Goal: Task Accomplishment & Management: Complete application form

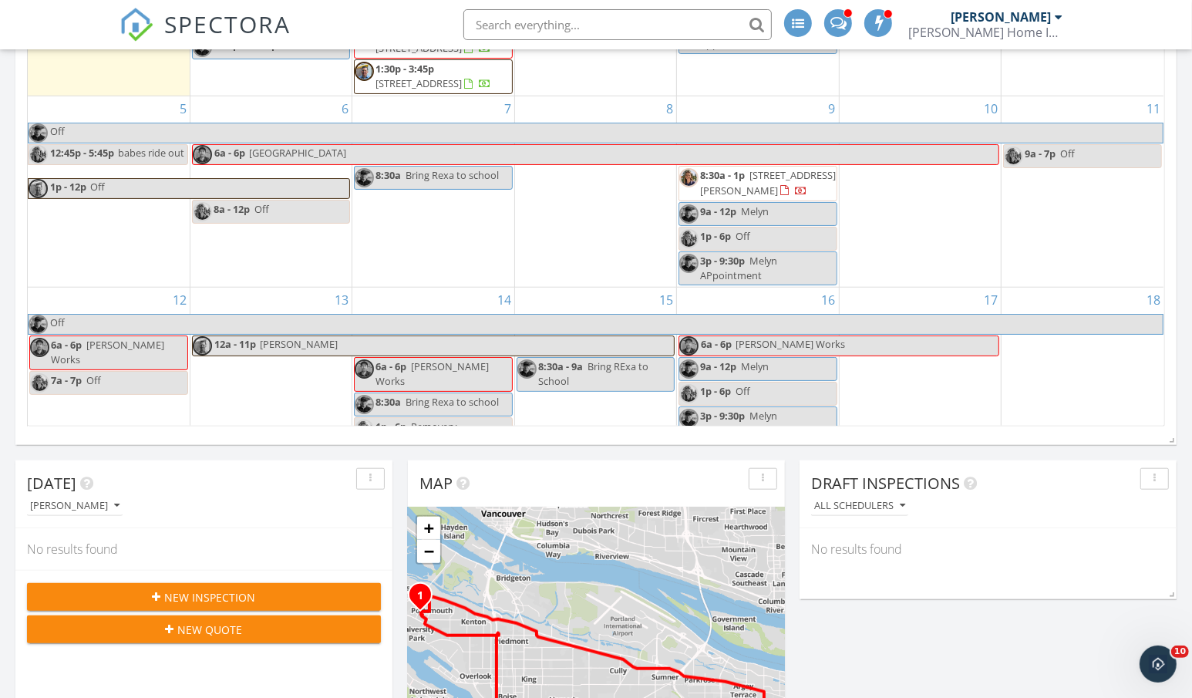
scroll to position [727, 0]
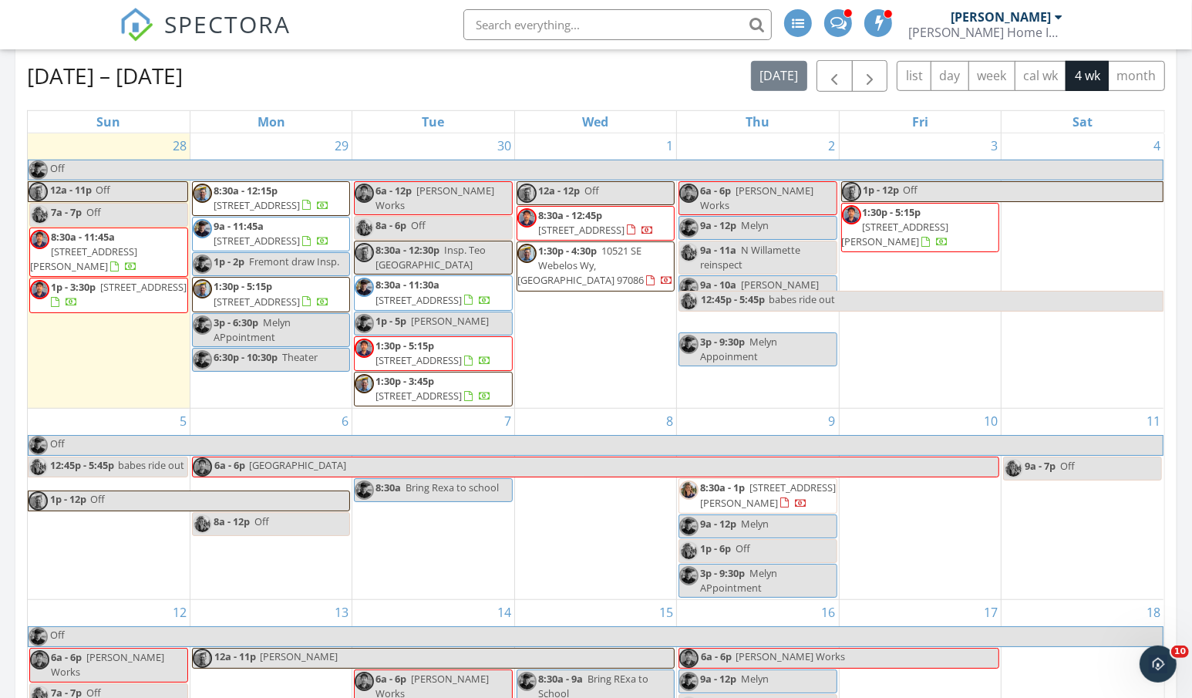
click at [414, 144] on div "30 6a - 12p [PERSON_NAME] Works 8a - 6p Off 8:30a - 12:30p Insp. Teo [GEOGRAPHI…" at bounding box center [432, 270] width 161 height 275
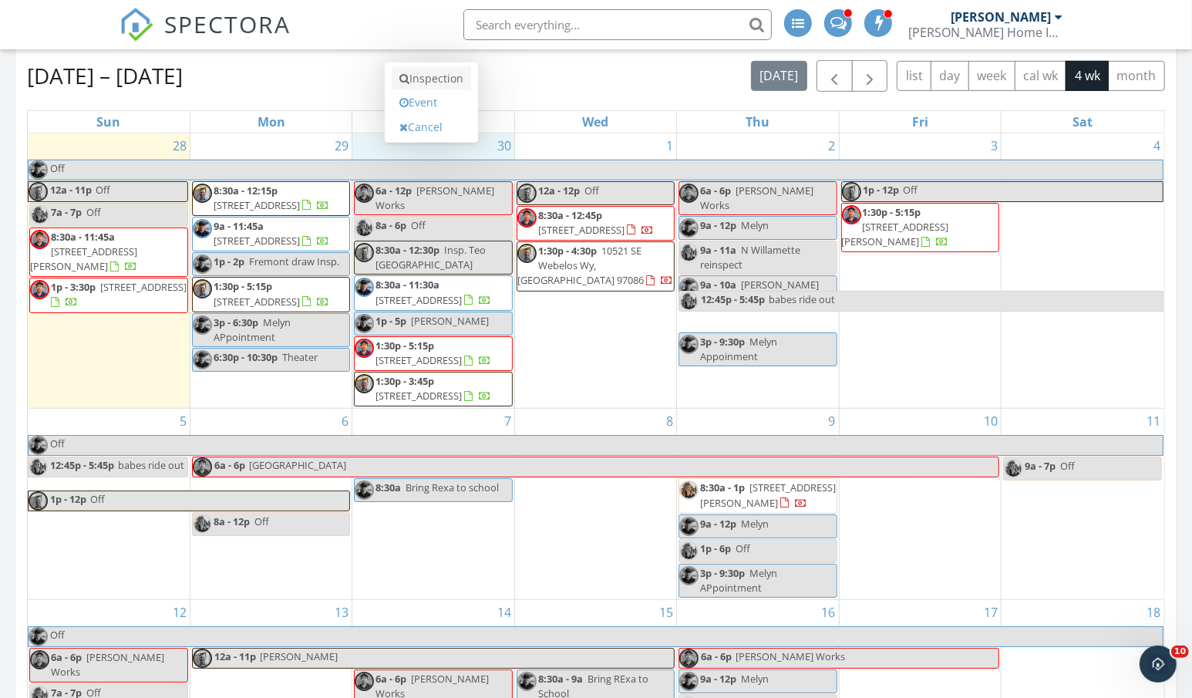
click at [421, 79] on link "Inspection" at bounding box center [431, 78] width 79 height 25
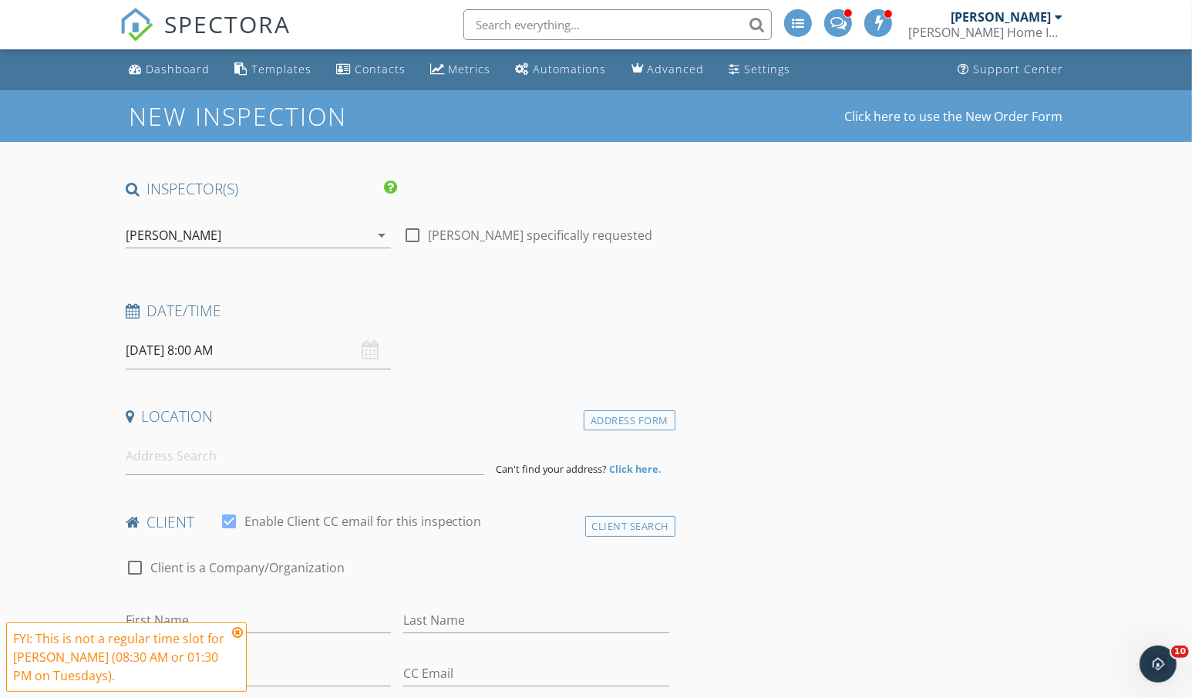
click at [194, 242] on div "[PERSON_NAME]" at bounding box center [248, 235] width 245 height 25
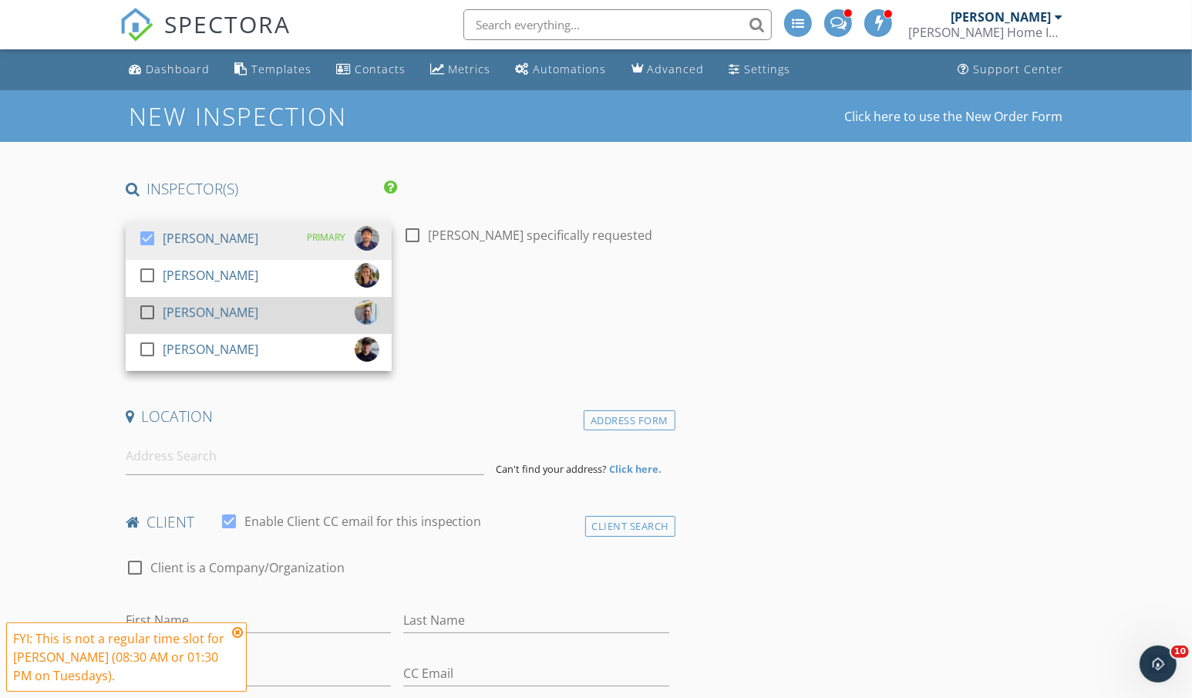
drag, startPoint x: 150, startPoint y: 313, endPoint x: 150, endPoint y: 302, distance: 10.8
click at [150, 312] on div at bounding box center [147, 312] width 26 height 26
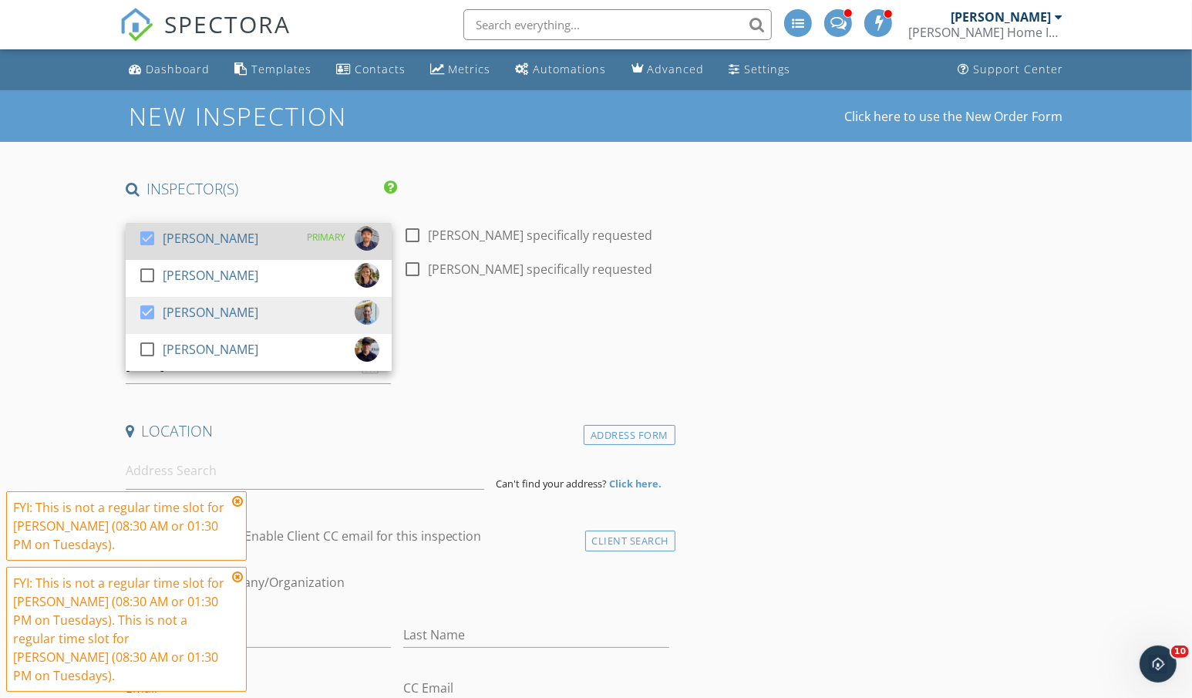
click at [150, 245] on div at bounding box center [147, 238] width 26 height 26
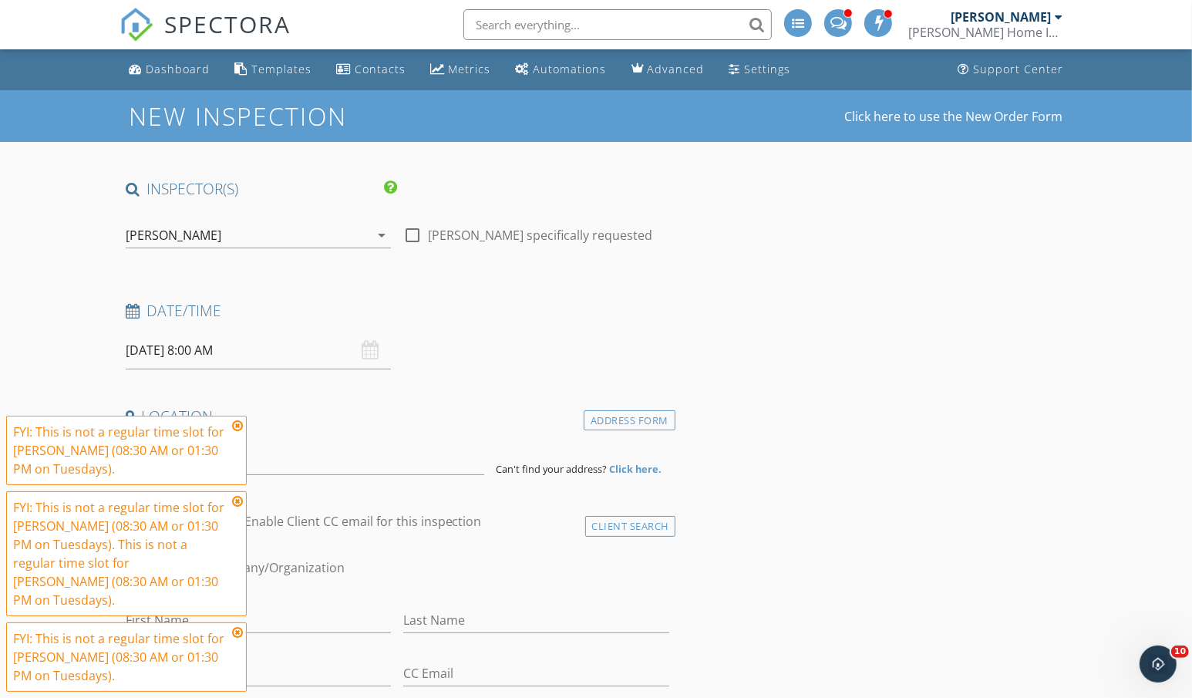
click at [241, 432] on icon at bounding box center [237, 426] width 11 height 12
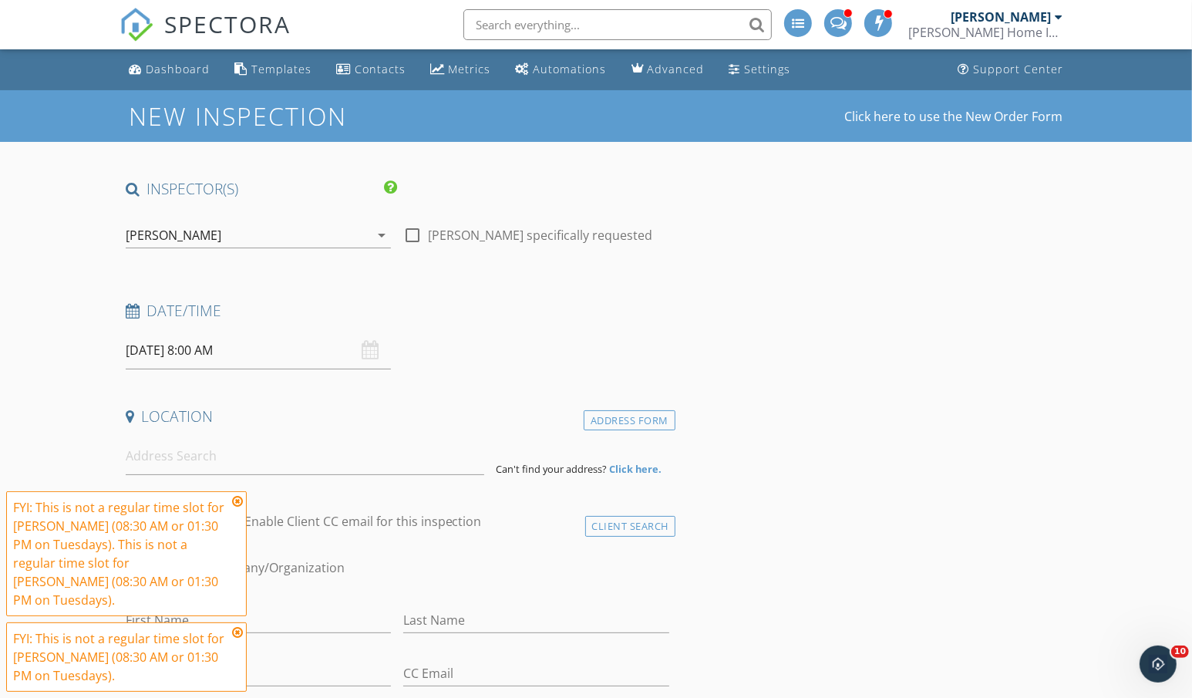
click at [240, 508] on icon at bounding box center [237, 501] width 11 height 12
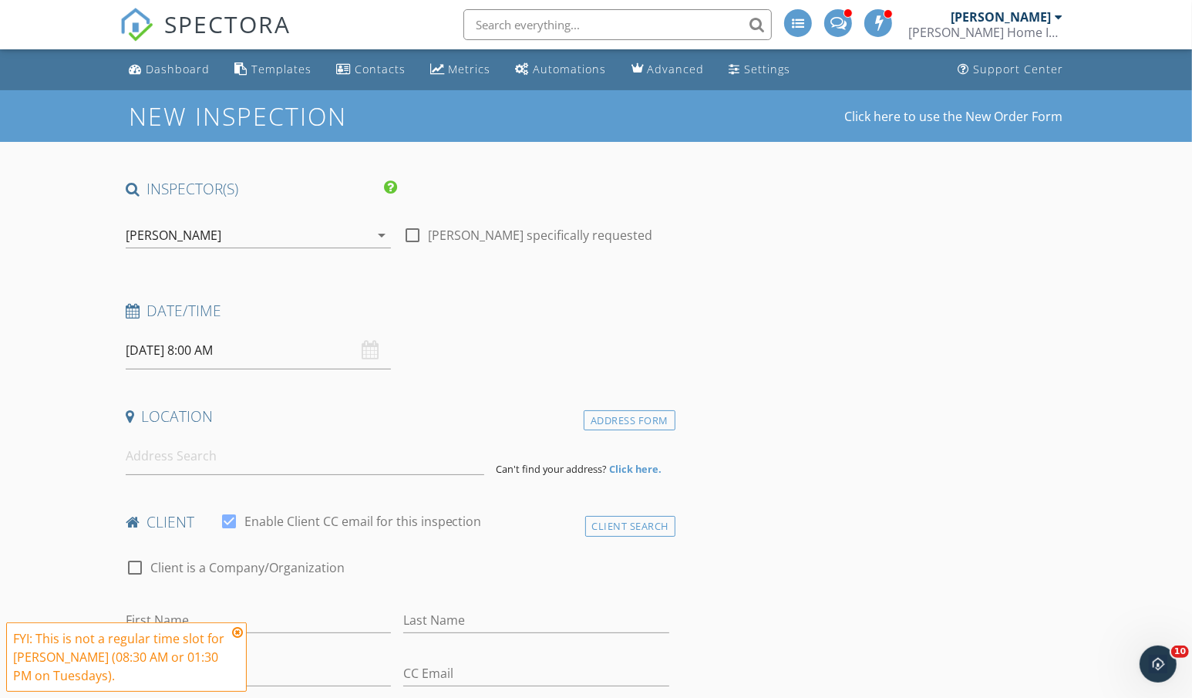
drag, startPoint x: 239, startPoint y: 636, endPoint x: 245, endPoint y: 568, distance: 68.9
click at [239, 636] on icon at bounding box center [237, 632] width 11 height 12
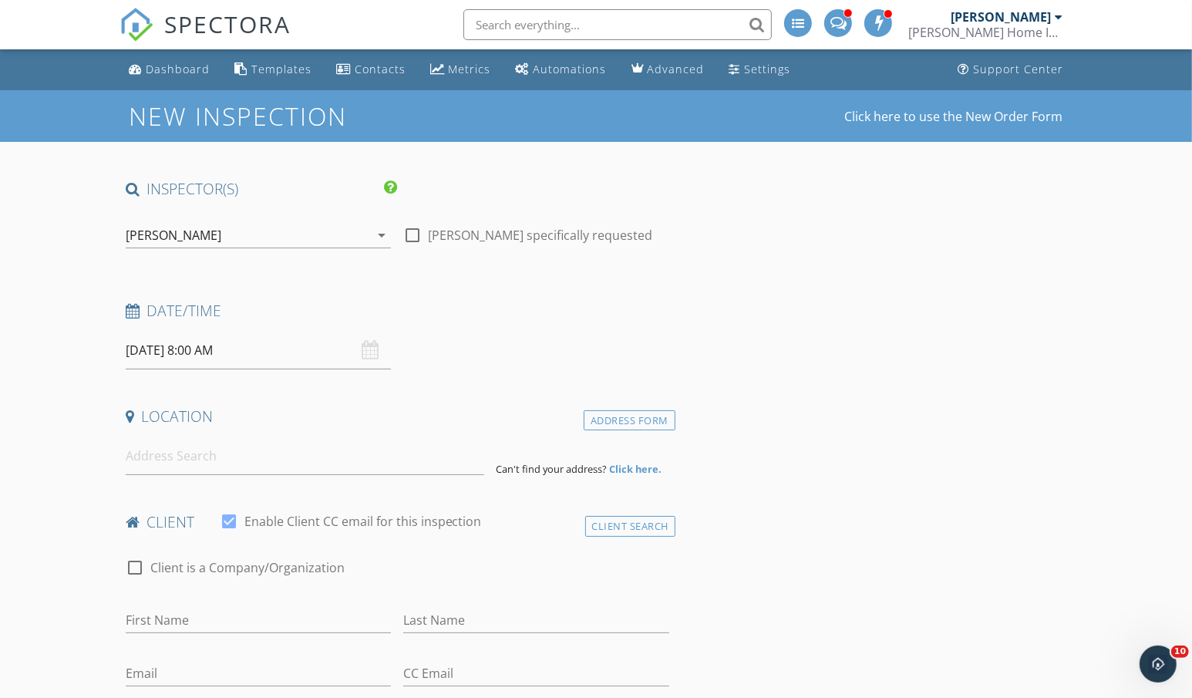
click at [260, 351] on input "09/30/2025 8:00 AM" at bounding box center [259, 351] width 266 height 38
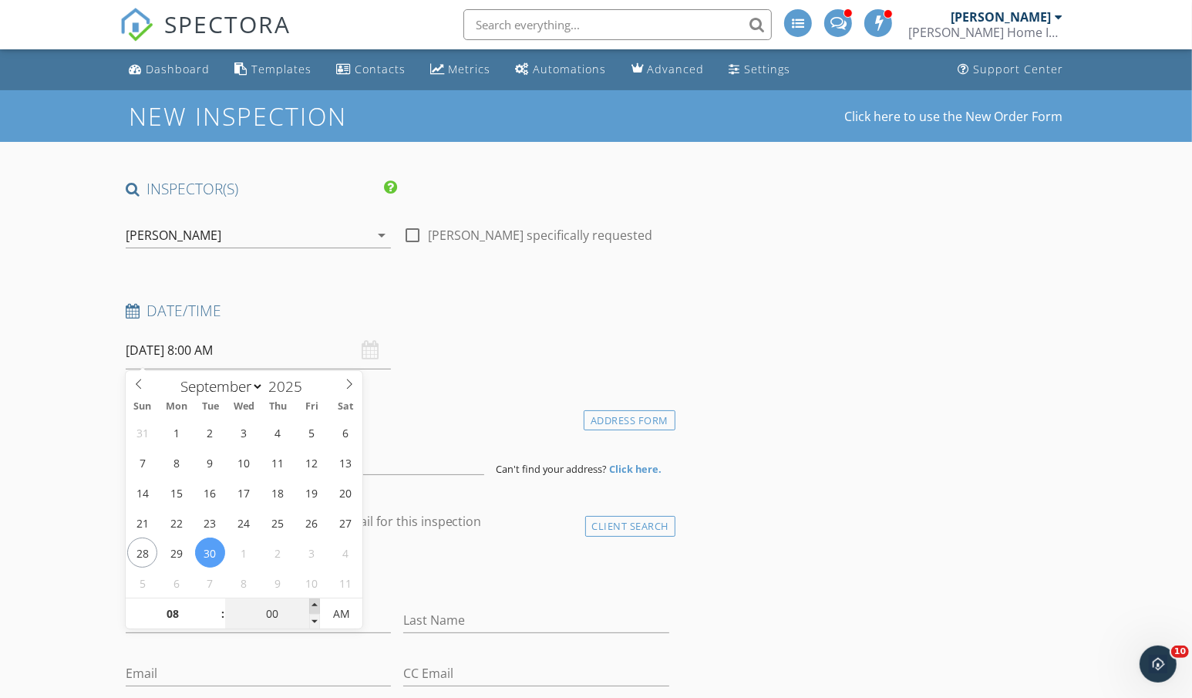
type input "09/30/2025 8:05 AM"
type input "05"
click at [315, 605] on span at bounding box center [314, 606] width 11 height 15
type input "09/30/2025 8:10 AM"
type input "10"
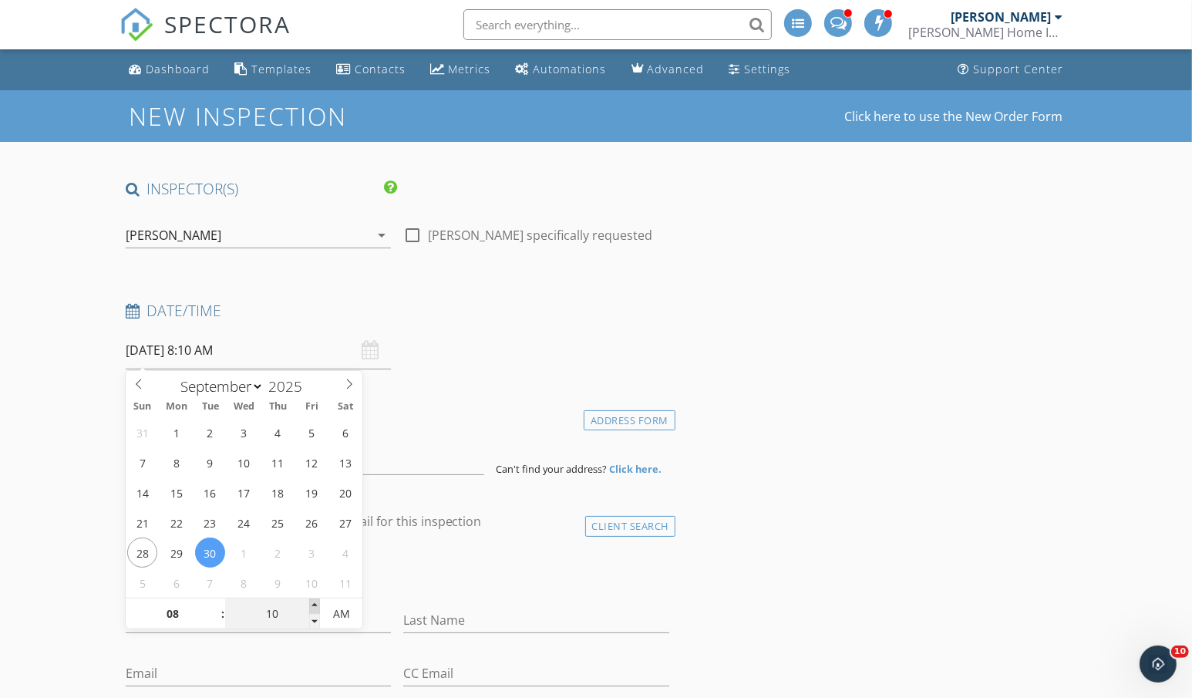
click at [315, 605] on span at bounding box center [314, 606] width 11 height 15
type input "09/30/2025 8:15 AM"
type input "15"
click at [315, 605] on span at bounding box center [314, 606] width 11 height 15
type input "09/30/2025 8:20 AM"
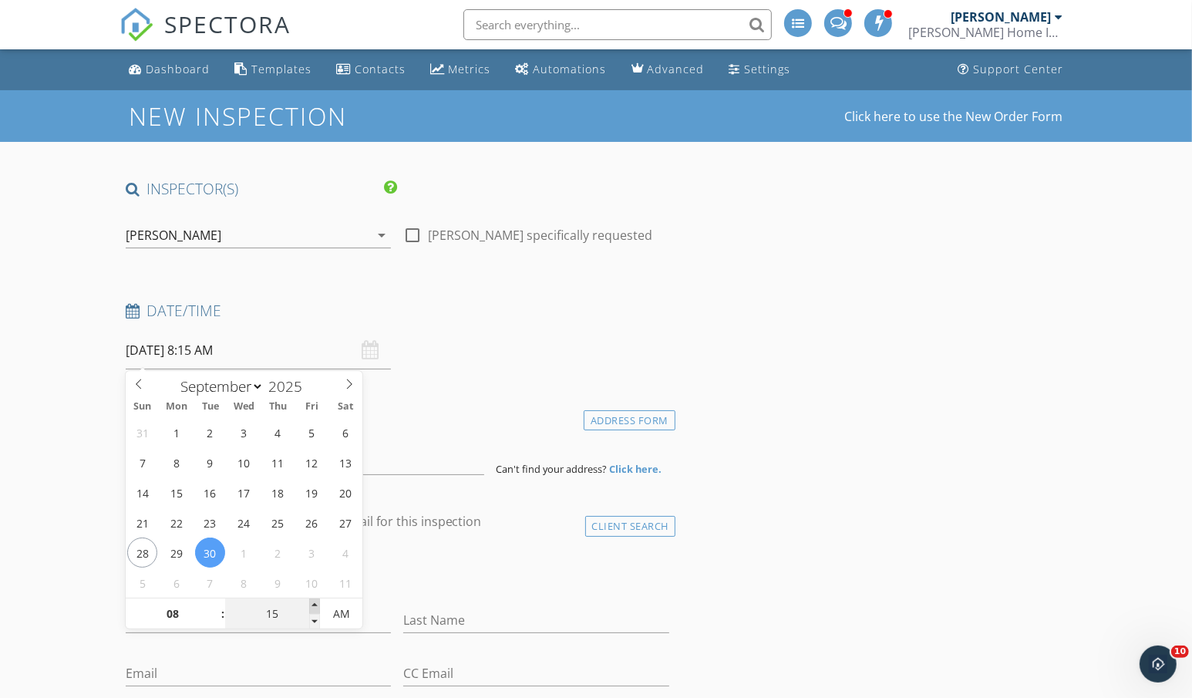
type input "20"
click at [315, 605] on span at bounding box center [314, 606] width 11 height 15
type input "09/30/2025 8:25 AM"
type input "25"
click at [315, 605] on span at bounding box center [314, 606] width 11 height 15
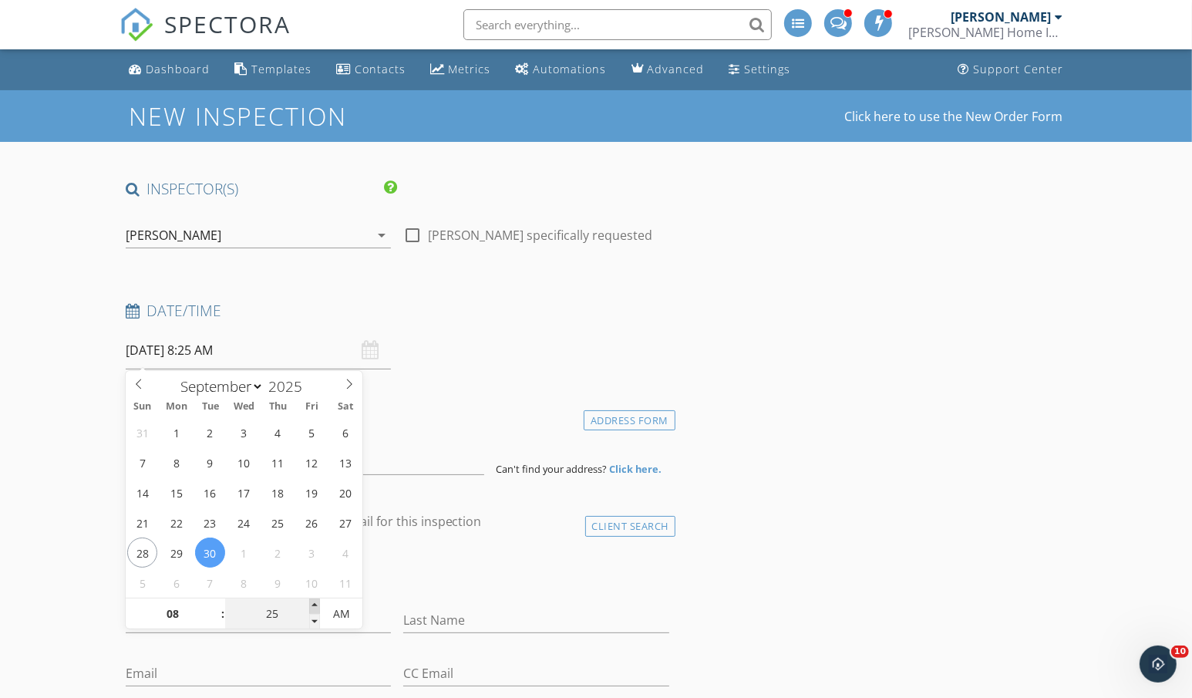
type input "09/30/2025 8:30 AM"
type input "30"
click at [315, 605] on span at bounding box center [314, 606] width 11 height 15
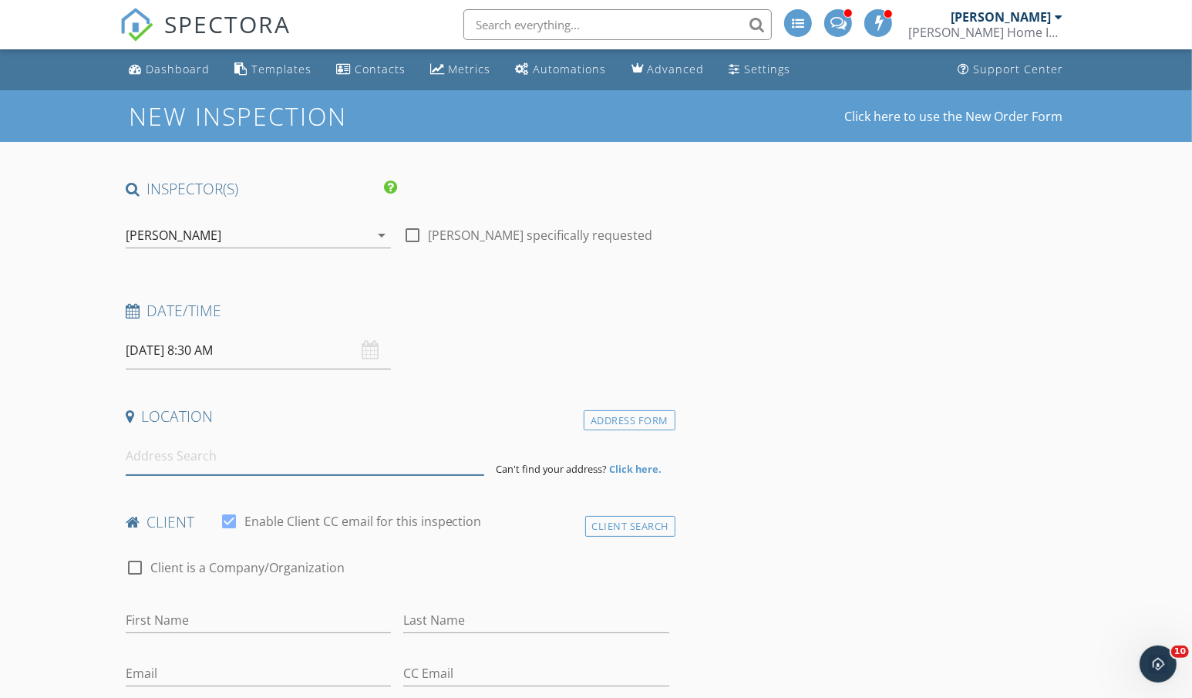
click at [184, 459] on input at bounding box center [305, 456] width 359 height 38
paste input "2812 NE 136th St, Vancouver, WA 98686"
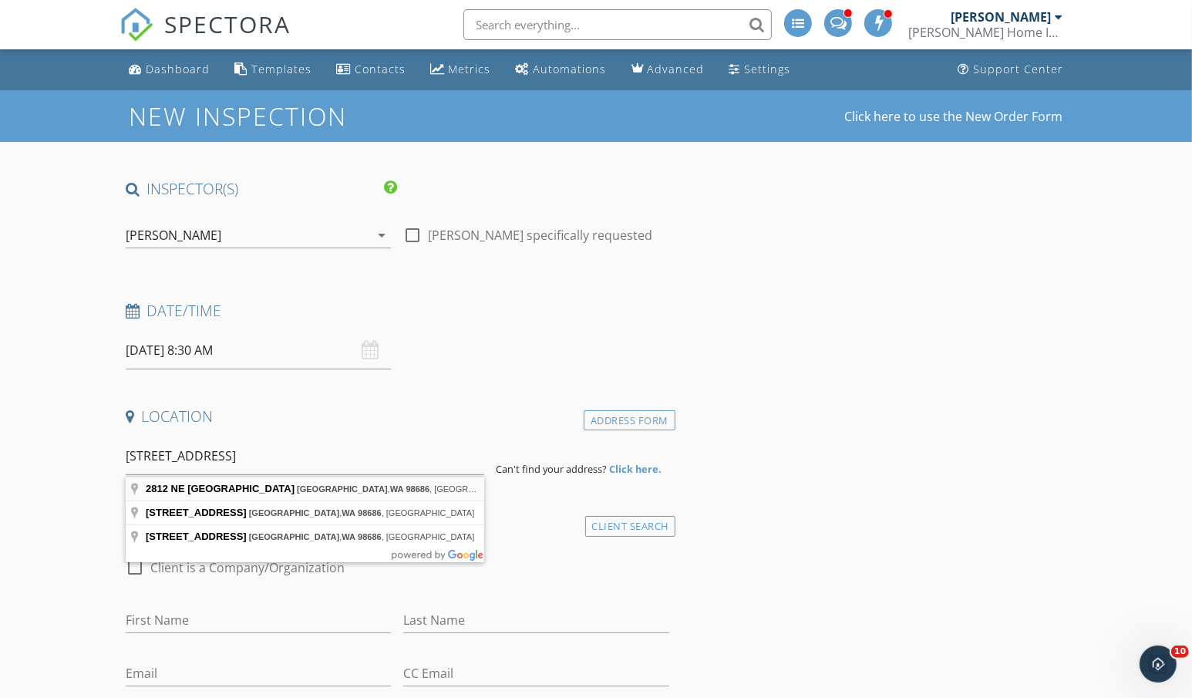
type input "2812 NE 136th St, Vancouver, WA 98686, USA"
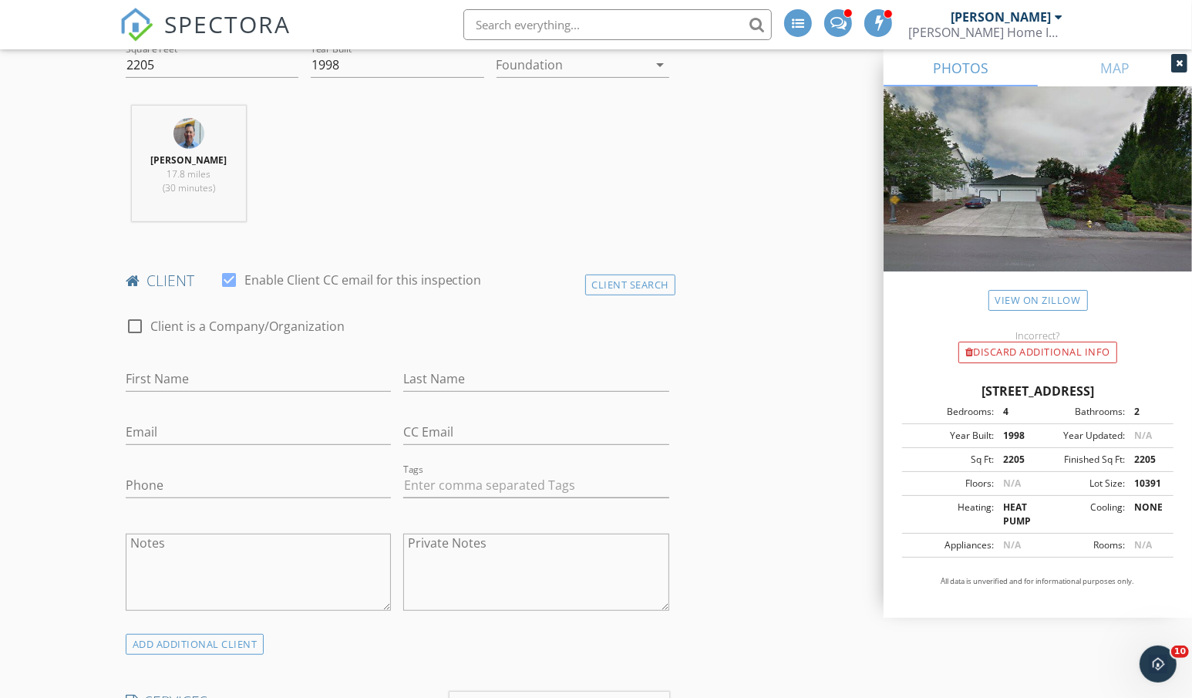
scroll to position [706, 0]
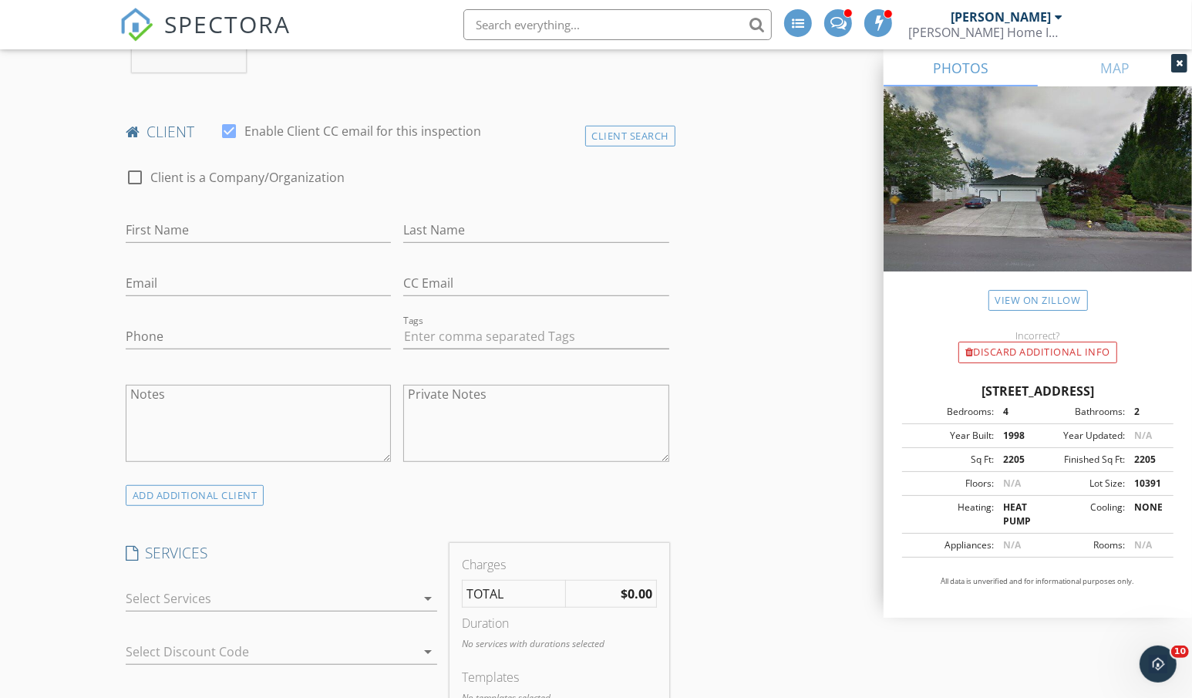
click at [179, 238] on input "First Name" at bounding box center [259, 230] width 266 height 25
type input "Jeanne & Glenn"
click at [443, 227] on input "Last Name" at bounding box center [536, 230] width 266 height 25
type input "m"
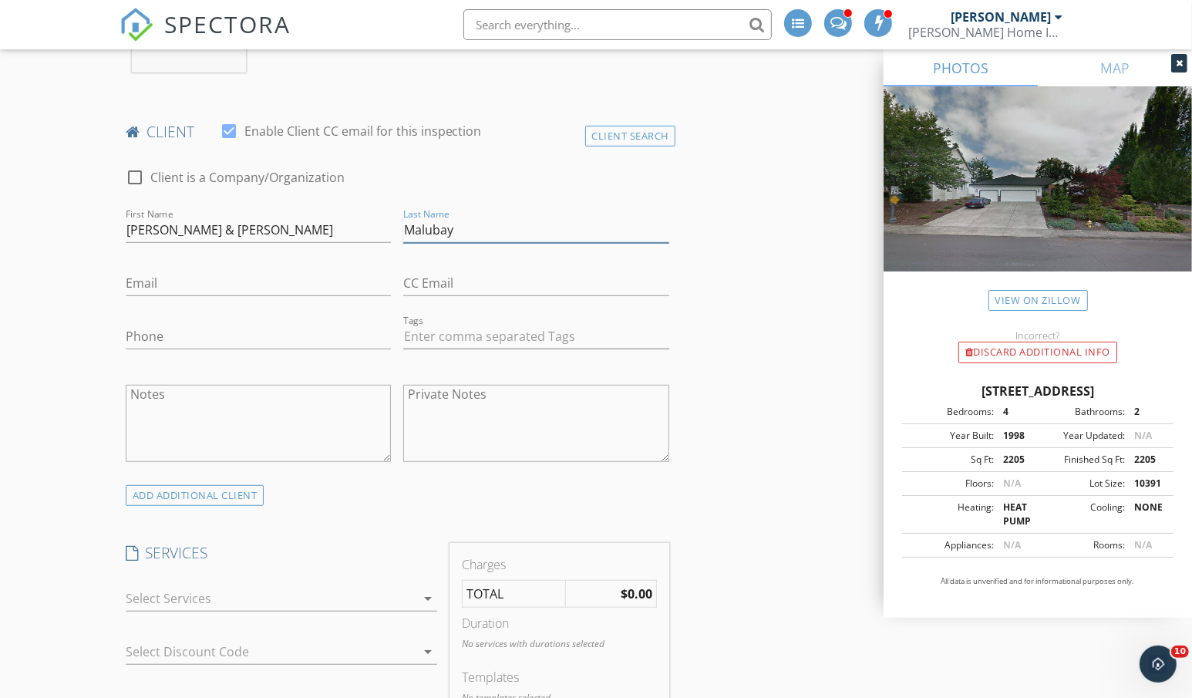
type input "Malubay"
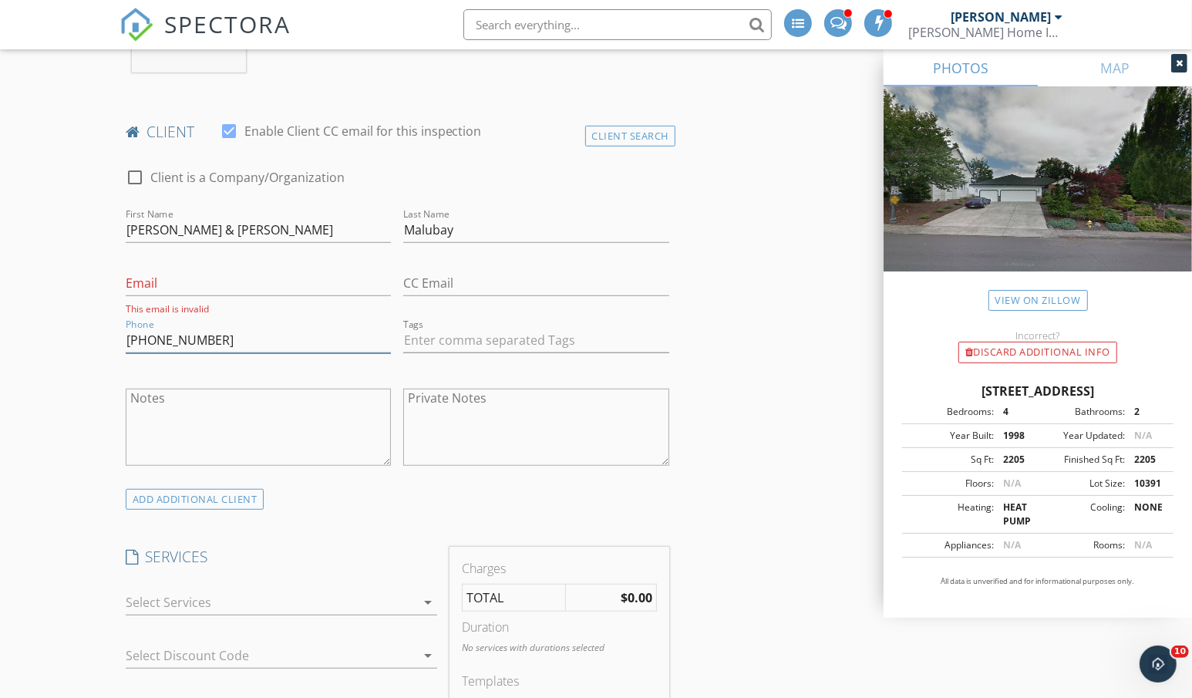
type input "425-785-4553"
click at [263, 285] on input "Email" at bounding box center [259, 283] width 266 height 25
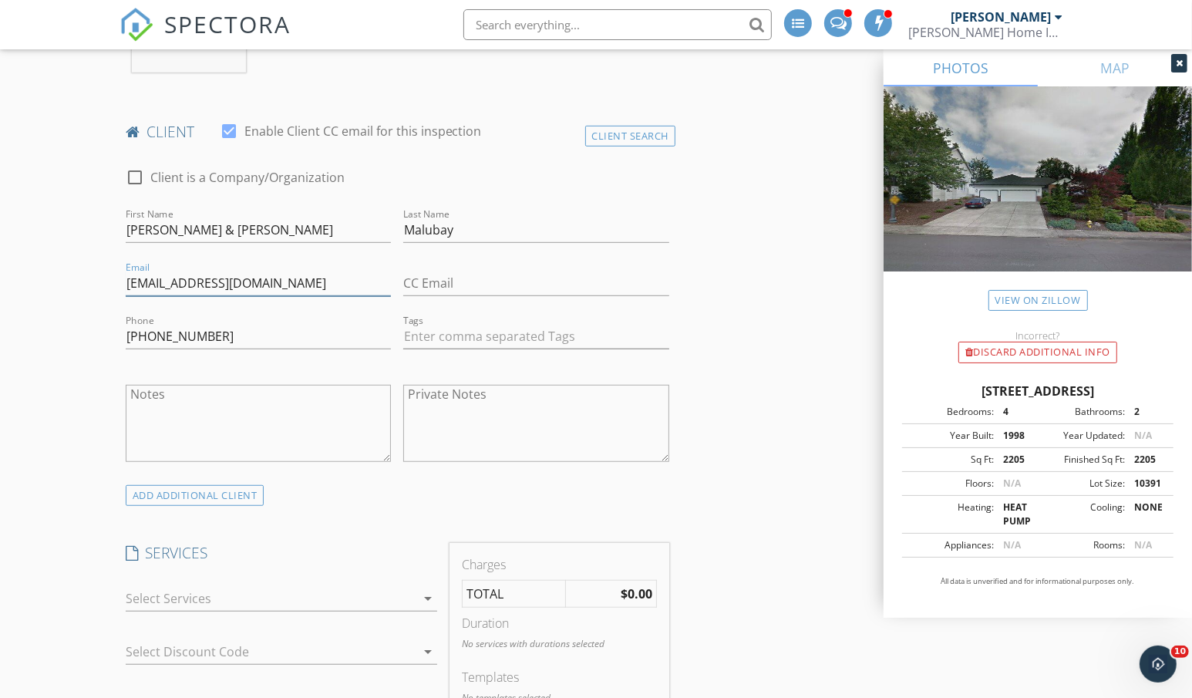
type input "jeannemalubay@msn.com"
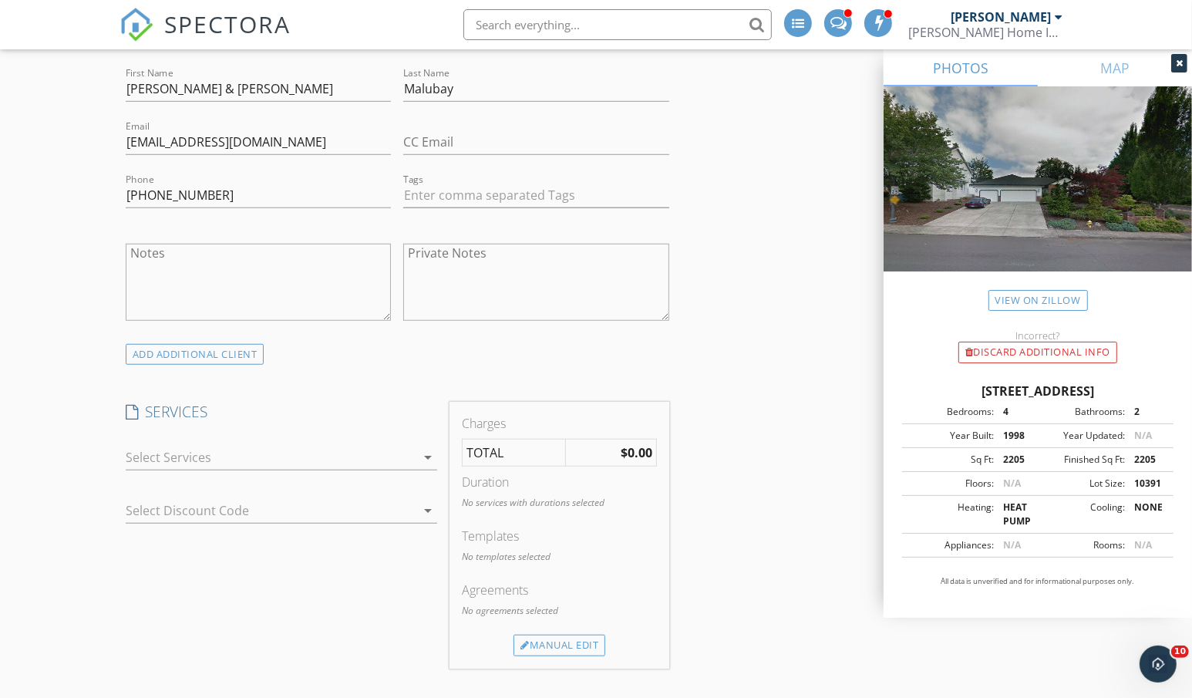
scroll to position [848, 0]
click at [214, 464] on div at bounding box center [271, 455] width 291 height 25
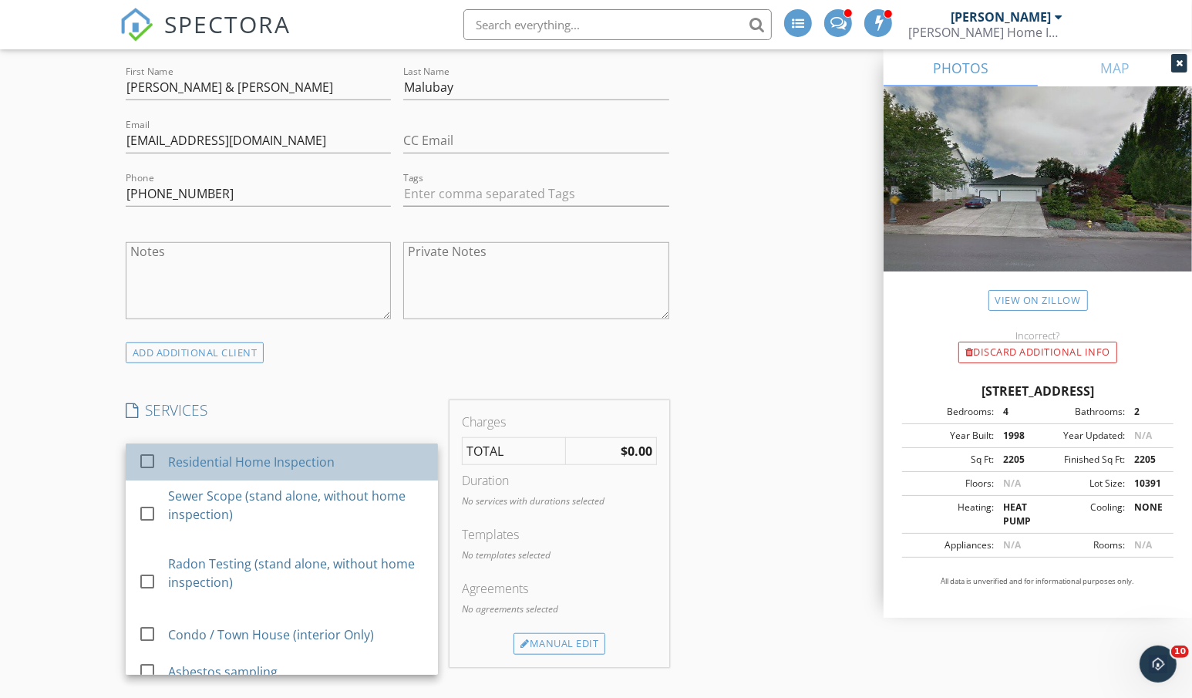
click at [191, 467] on div "Residential Home Inspection" at bounding box center [251, 462] width 167 height 19
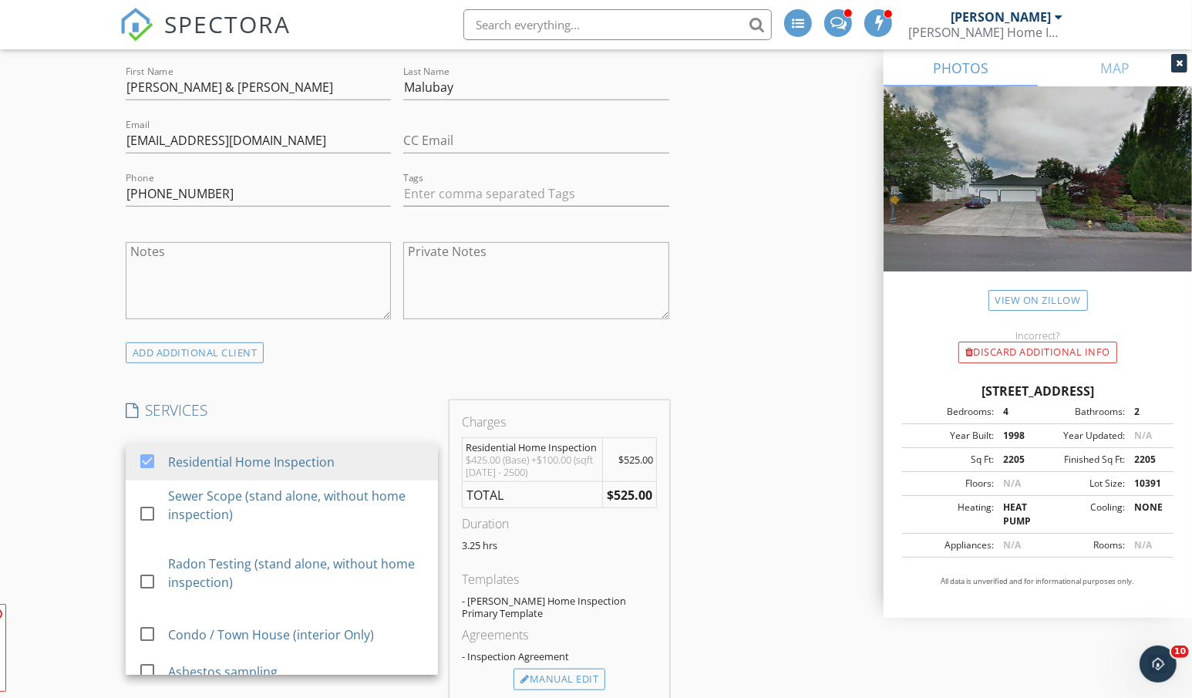
click at [72, 439] on div "New Inspection Click here to use the New Order Form INSPECTOR(S) check_box_outl…" at bounding box center [596, 698] width 1192 height 2912
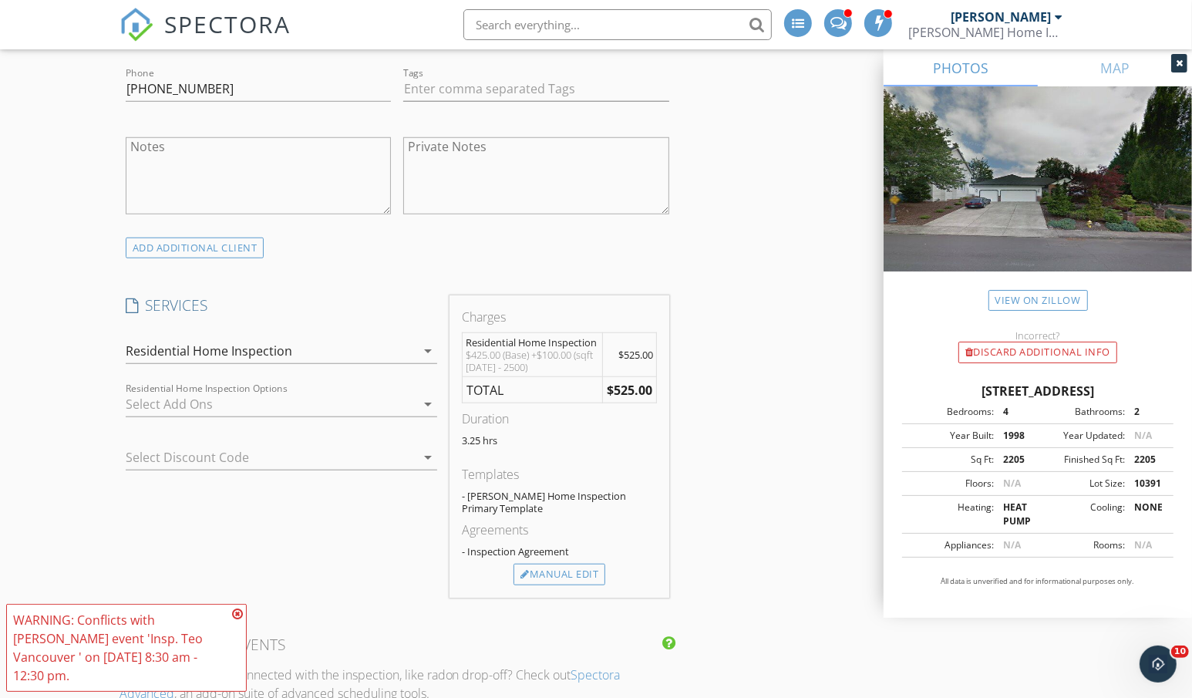
scroll to position [954, 0]
click at [238, 620] on icon at bounding box center [237, 614] width 11 height 12
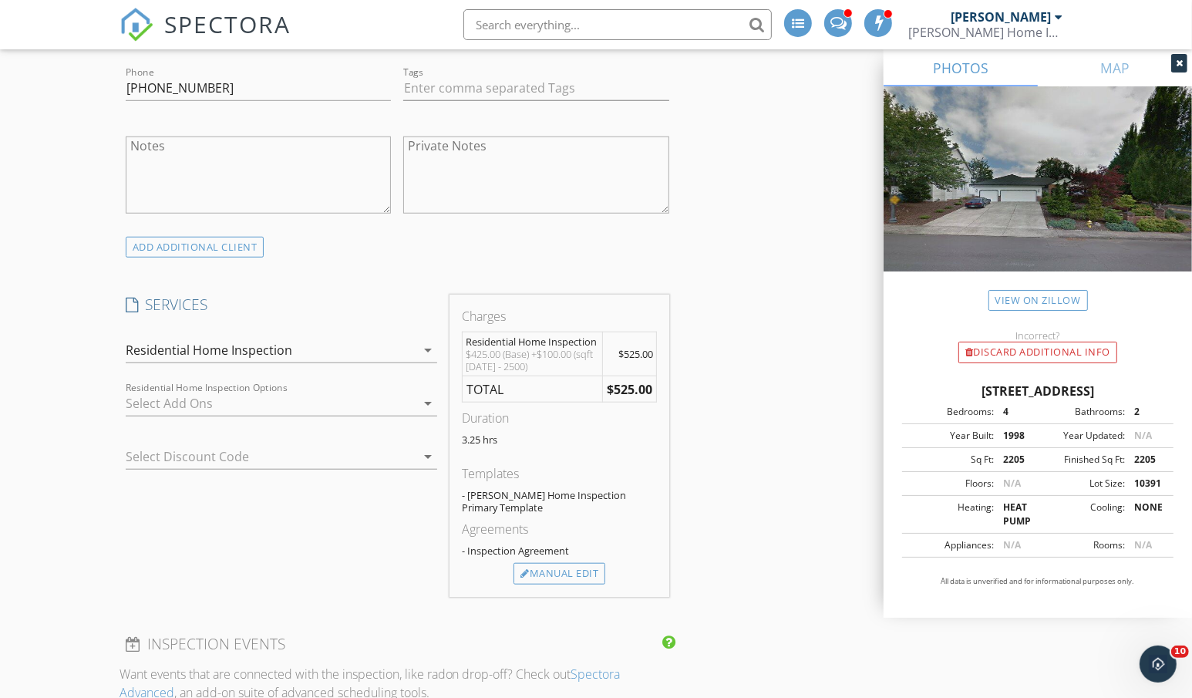
click at [276, 398] on div at bounding box center [271, 403] width 291 height 25
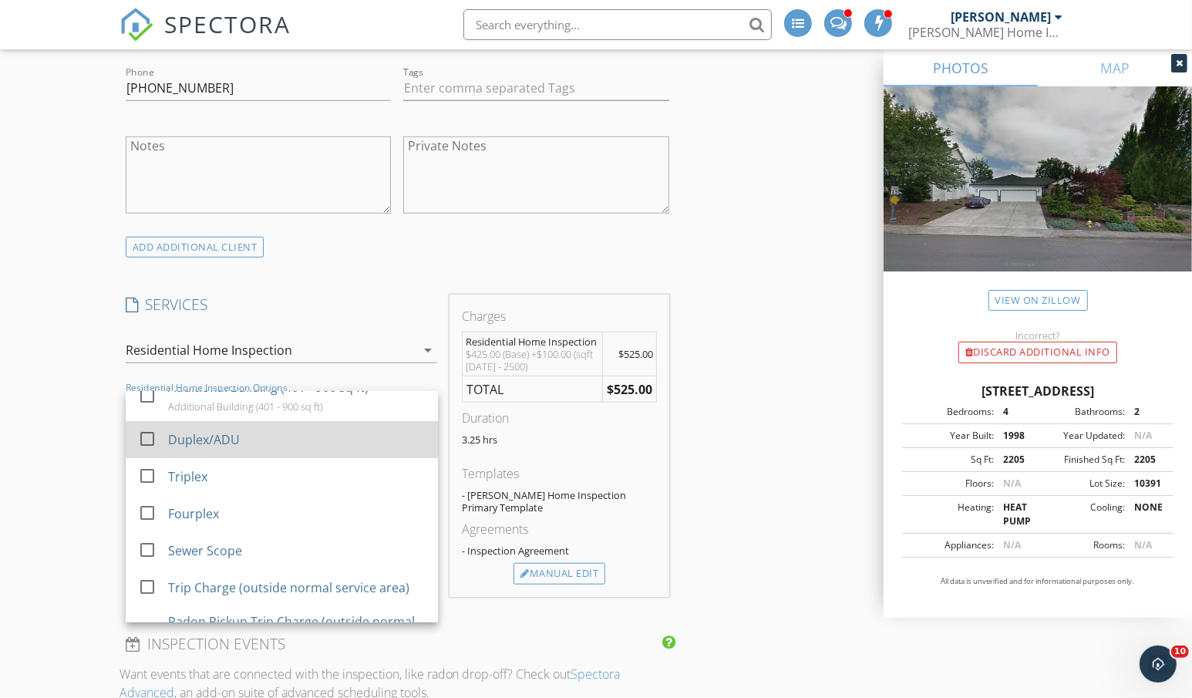
scroll to position [106, 0]
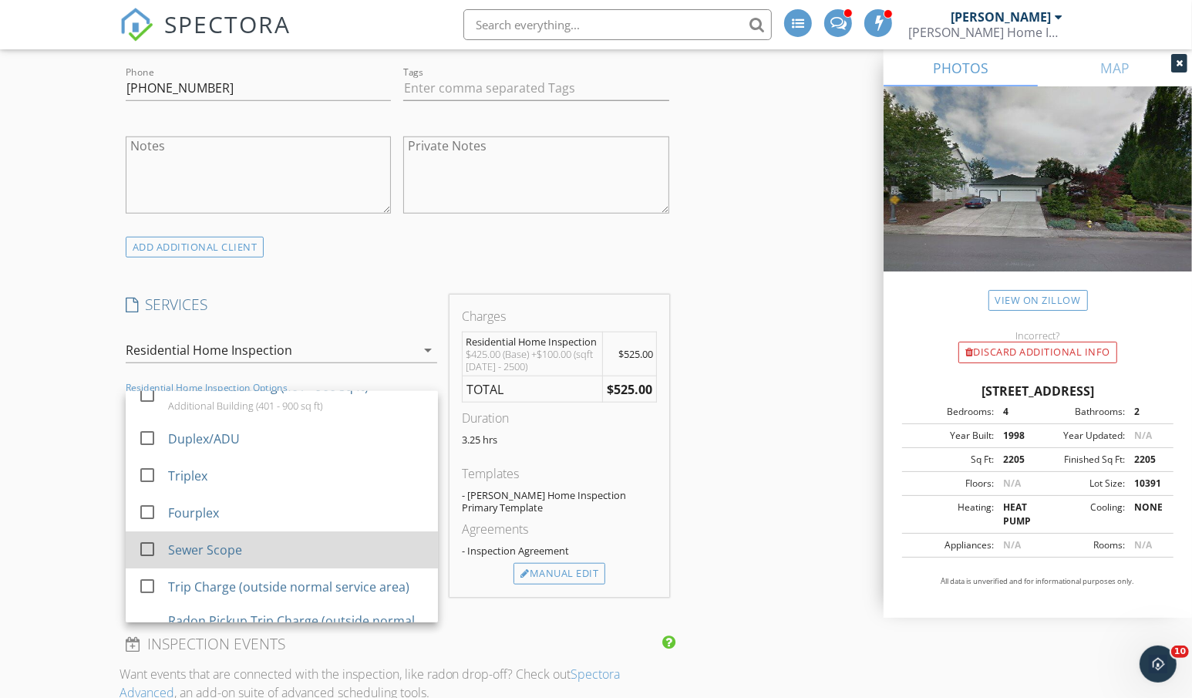
click at [152, 550] on div at bounding box center [147, 549] width 26 height 26
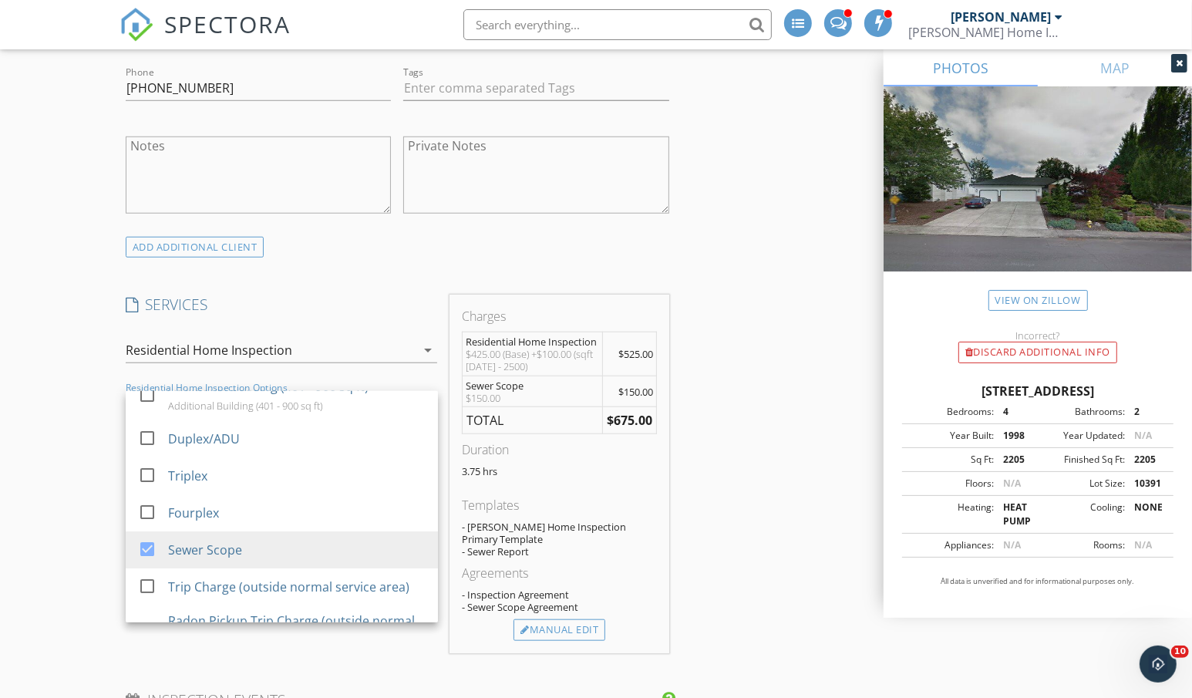
click at [49, 453] on div "New Inspection Click here to use the New Order Form INSPECTOR(S) check_box_outl…" at bounding box center [596, 620] width 1192 height 2968
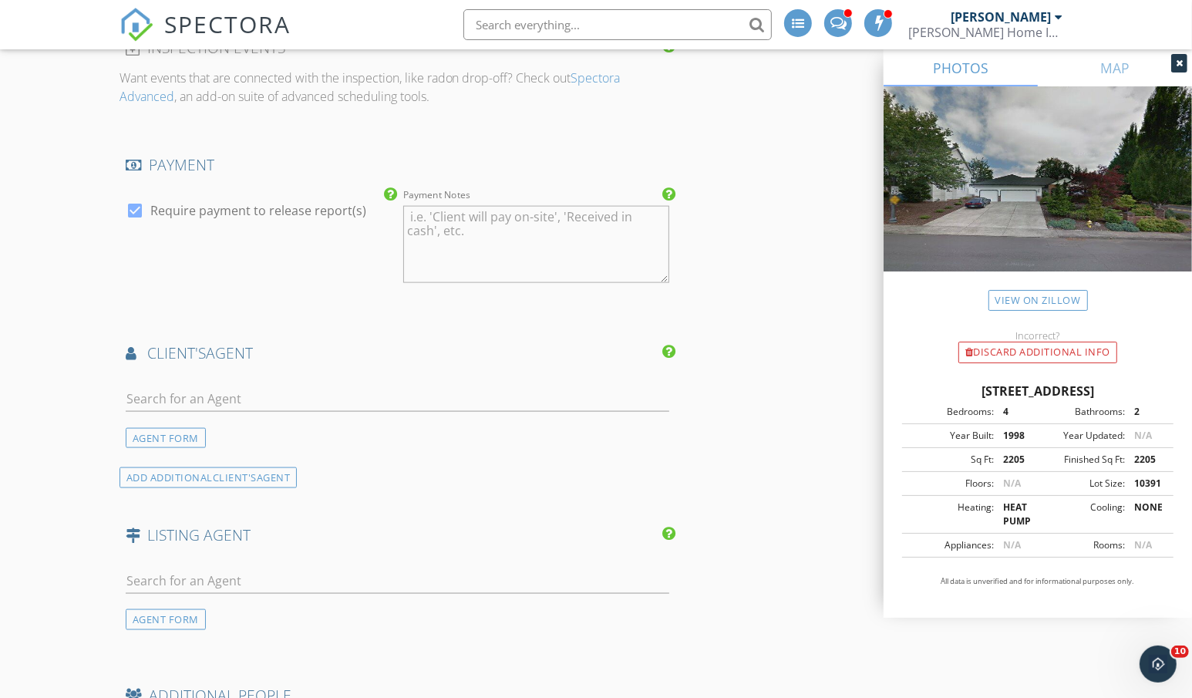
scroll to position [1620, 0]
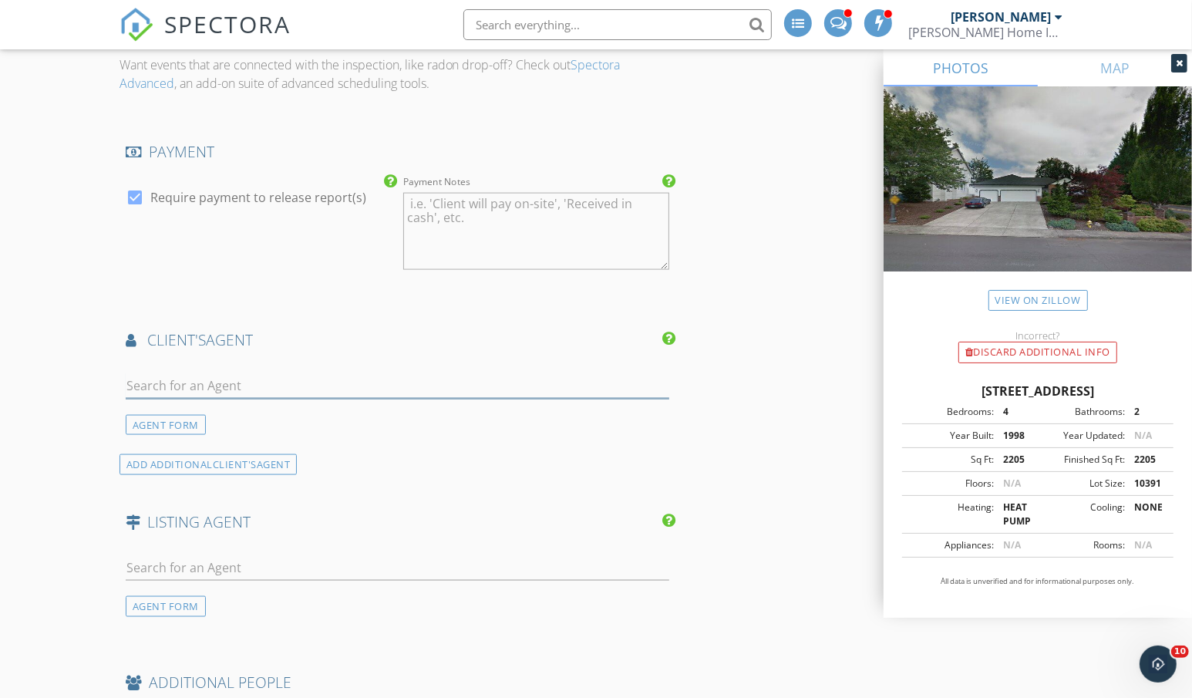
click at [241, 386] on input "text" at bounding box center [398, 385] width 544 height 25
paste input "Teo Okamura"
type input "Teo Okamura"
click at [248, 428] on div "No results found. Click to add a new Agent" at bounding box center [249, 420] width 232 height 19
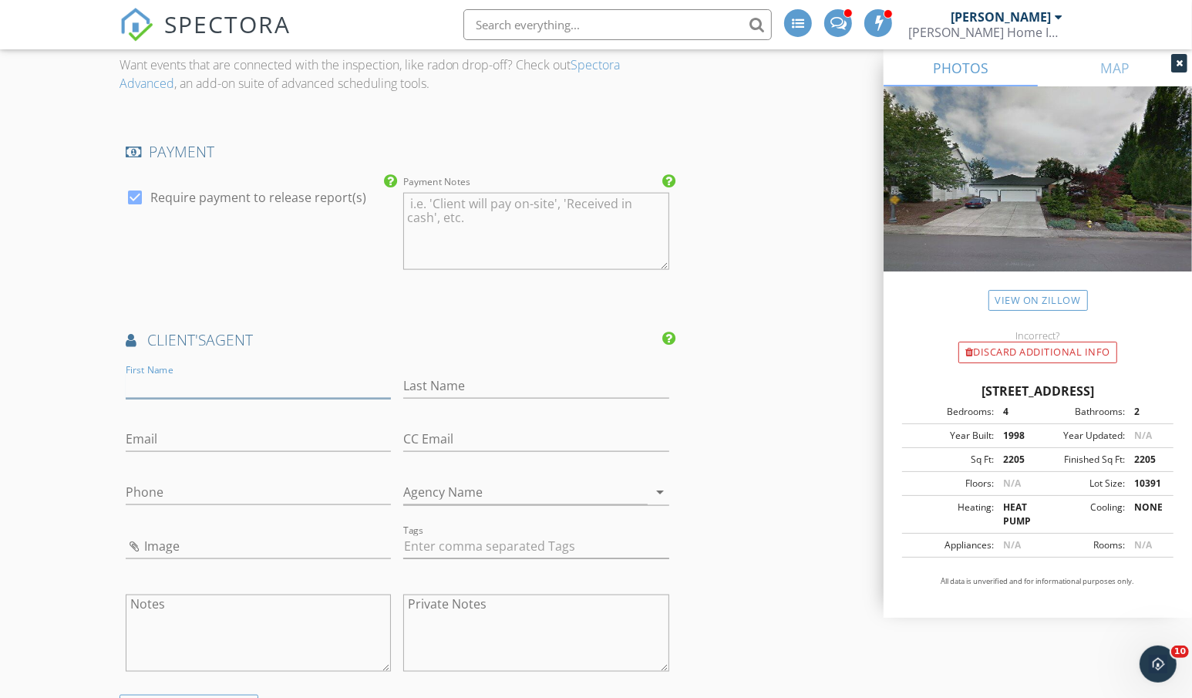
click at [238, 382] on input "First Name" at bounding box center [259, 385] width 266 height 25
paste input "Teo Okamura"
drag, startPoint x: 235, startPoint y: 387, endPoint x: 150, endPoint y: 390, distance: 84.9
click at [150, 390] on input "Teo Okamura" at bounding box center [259, 385] width 266 height 25
type input "Teo"
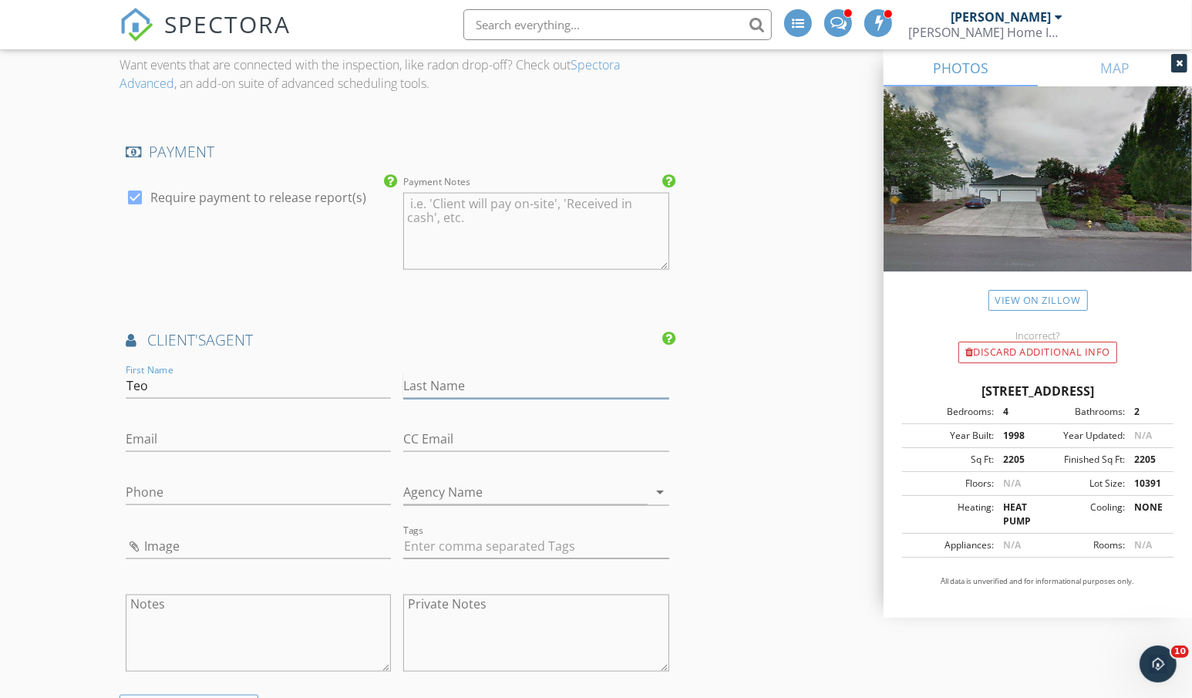
click at [524, 375] on input "Last Name" at bounding box center [536, 385] width 266 height 25
paste input "Okamura"
type input "Okamura"
click at [201, 437] on input "Email" at bounding box center [259, 439] width 266 height 25
paste input "Teookamura@gmail.com"
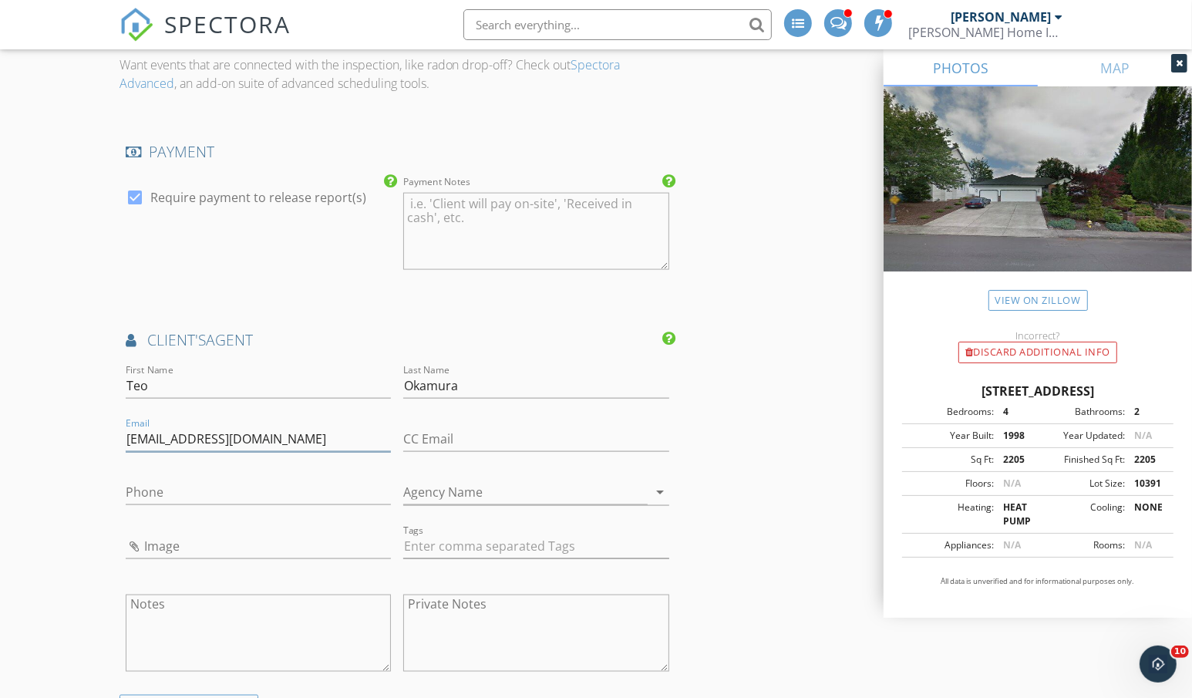
type input "Teookamura@gmail.com"
click at [169, 490] on input "Phone" at bounding box center [259, 492] width 266 height 25
paste input "206-578-1744"
type input "206-578-1744"
click at [747, 516] on div "INSPECTOR(S) check_box_outline_blank Ian Watson check_box_outline_blank Mika Da…" at bounding box center [597, 121] width 954 height 3124
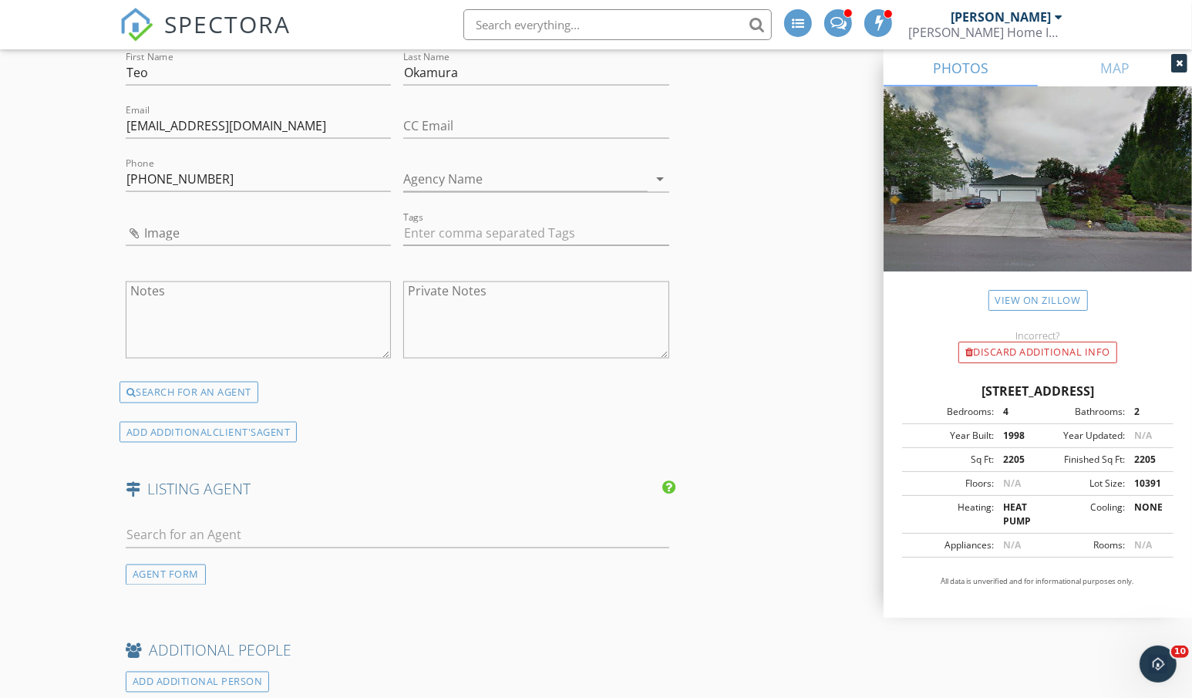
scroll to position [1934, 0]
click at [210, 537] on input "text" at bounding box center [398, 533] width 544 height 25
paste input "Keri Lippold"
type input "Keri Lippold"
click at [330, 569] on li "Keri Lippold Windermere Northwest Living" at bounding box center [397, 568] width 542 height 43
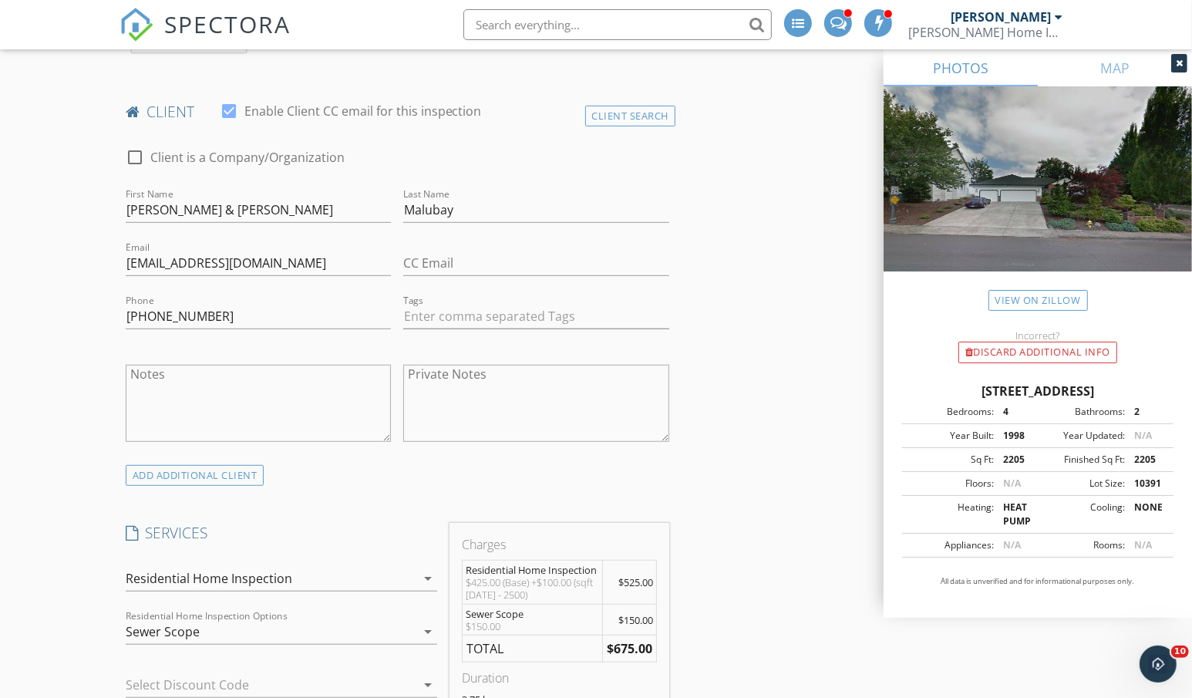
scroll to position [2956, 0]
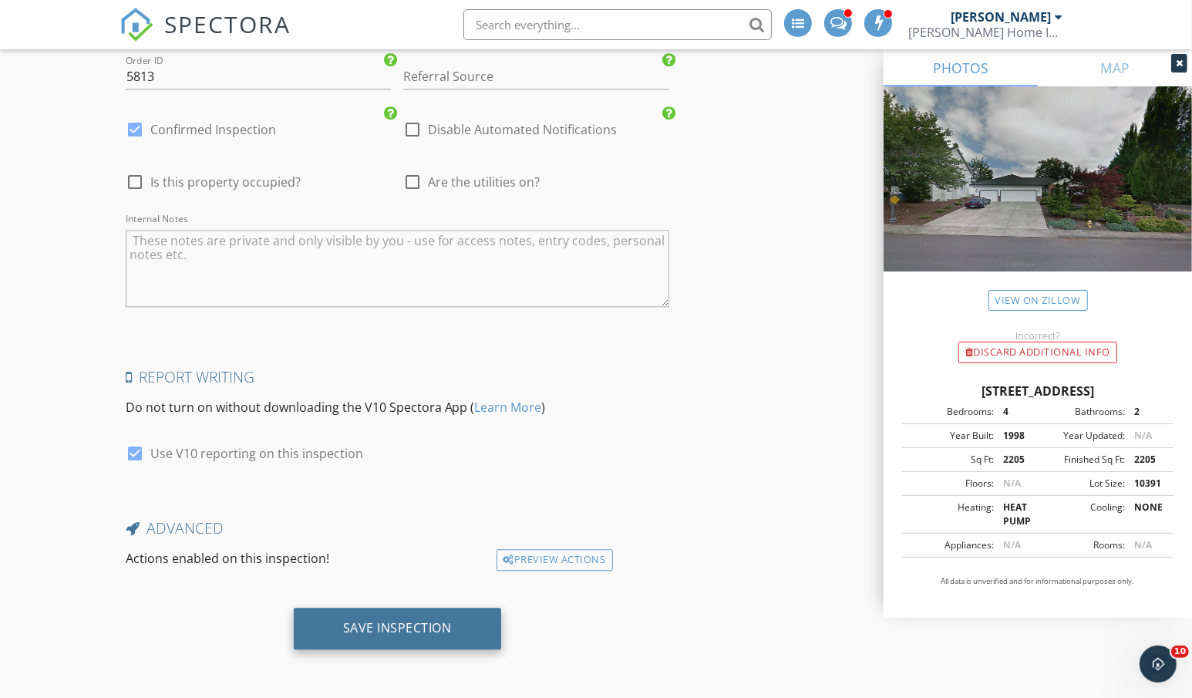
click at [425, 639] on div "Save Inspection" at bounding box center [397, 629] width 207 height 42
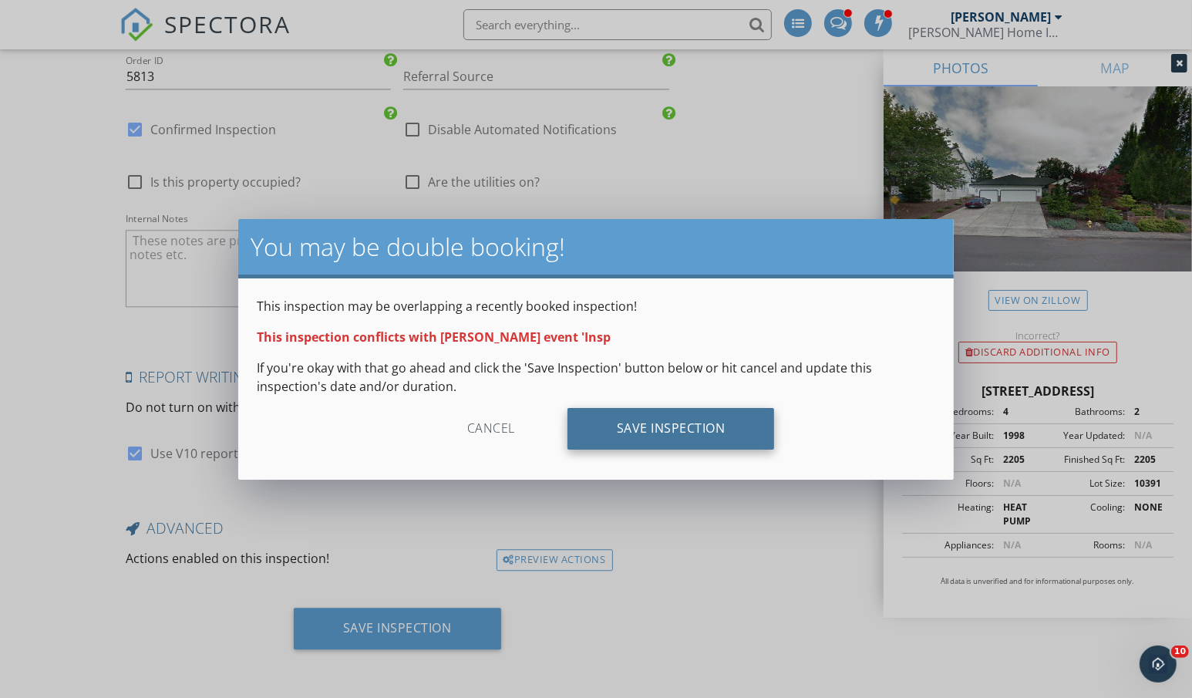
click at [725, 422] on div "Save Inspection" at bounding box center [671, 429] width 207 height 42
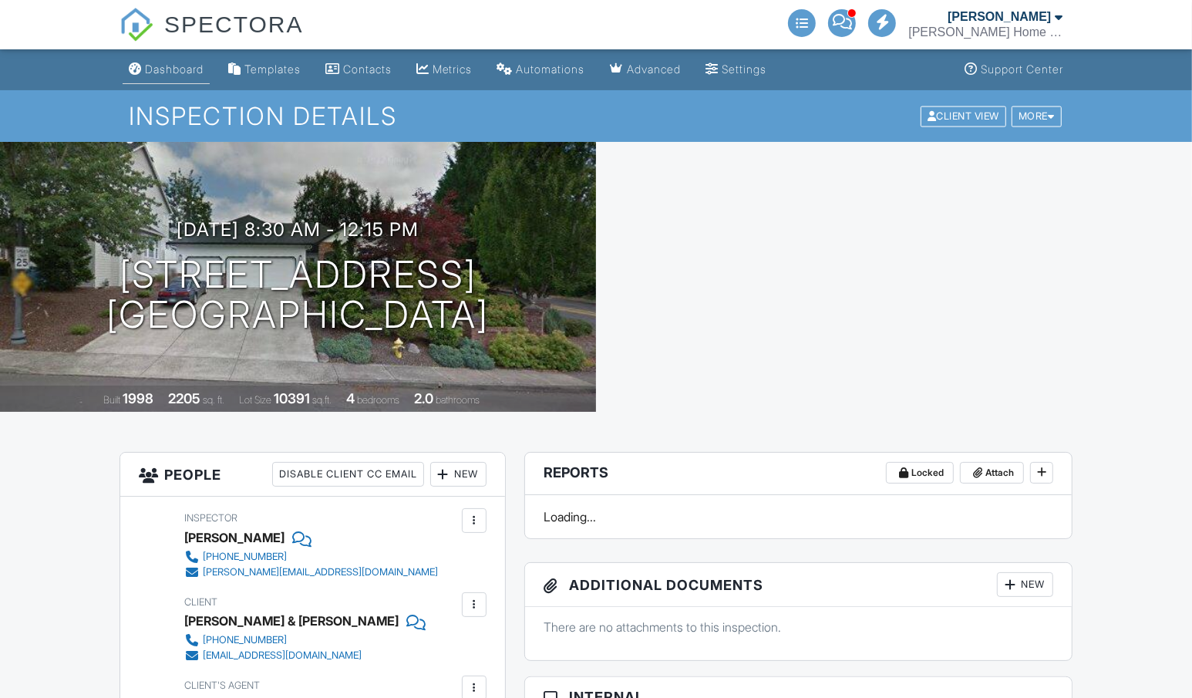
click at [181, 68] on div "Dashboard" at bounding box center [174, 68] width 59 height 13
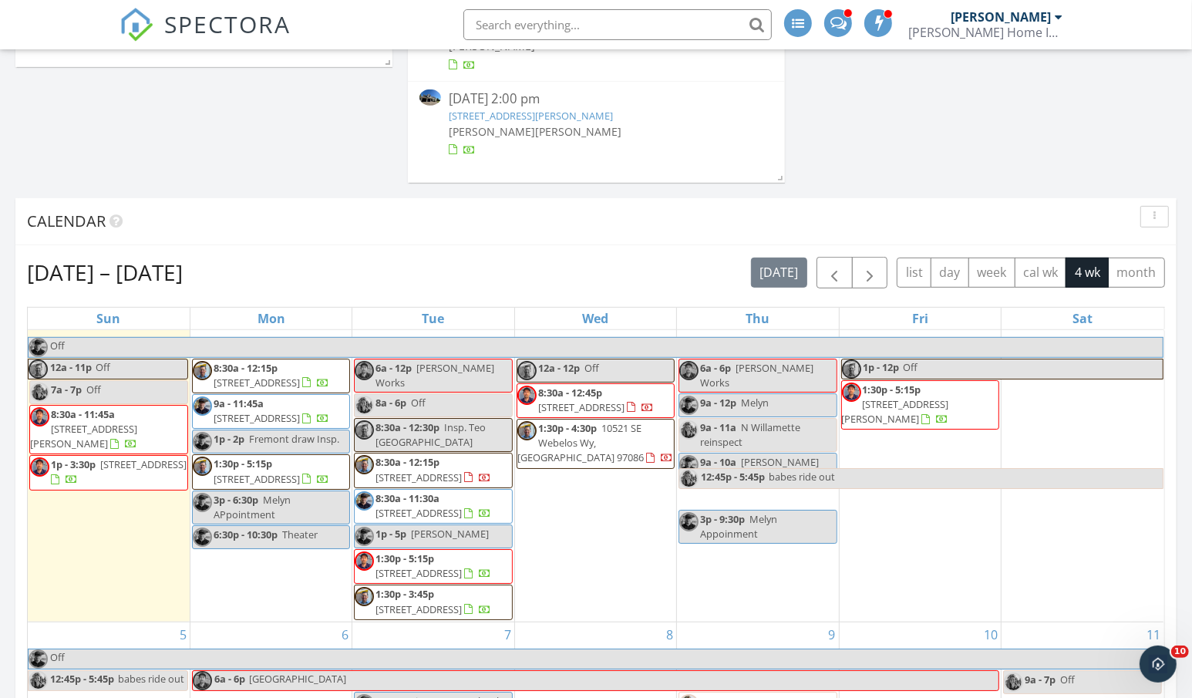
click at [435, 430] on div "8:30a - 12:30p Insp. Teo [GEOGRAPHIC_DATA]" at bounding box center [433, 434] width 157 height 29
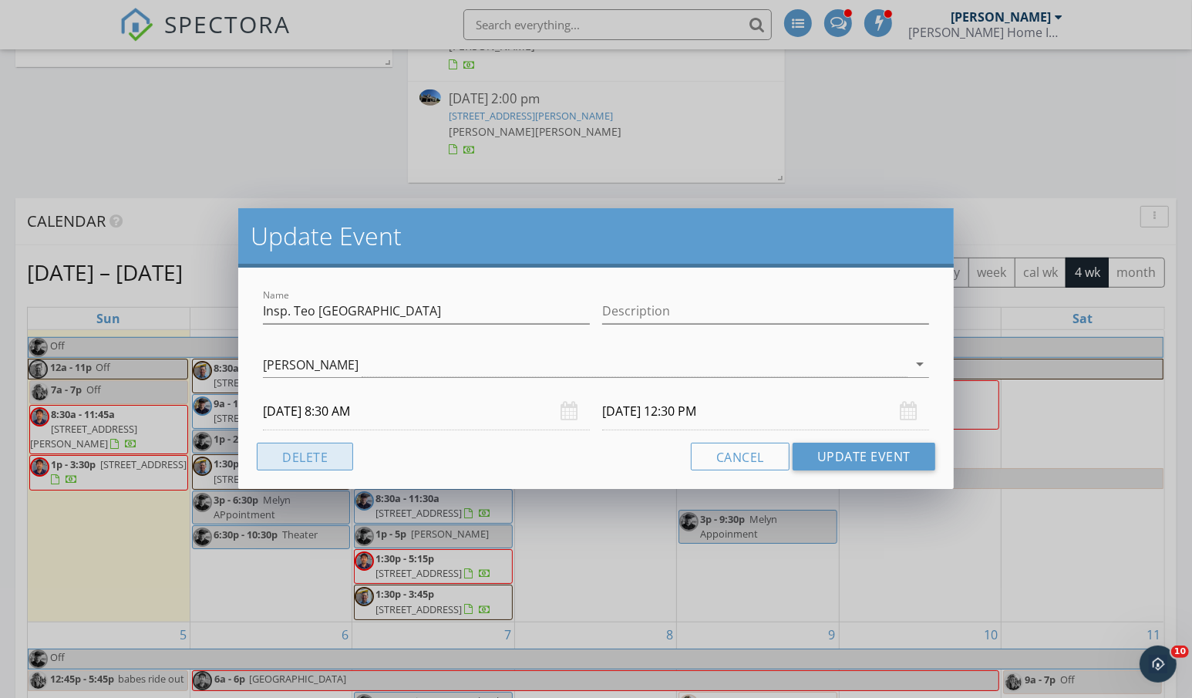
click at [310, 465] on button "Delete" at bounding box center [305, 457] width 96 height 28
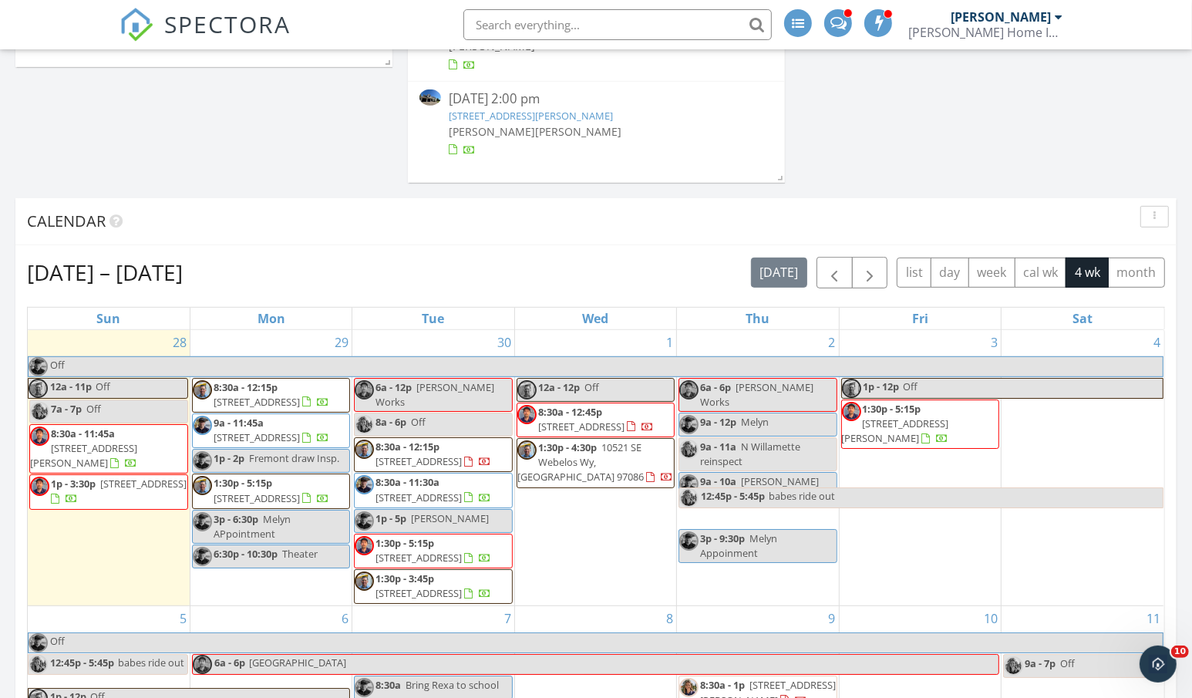
click at [342, 238] on div "Calendar" at bounding box center [596, 221] width 1162 height 47
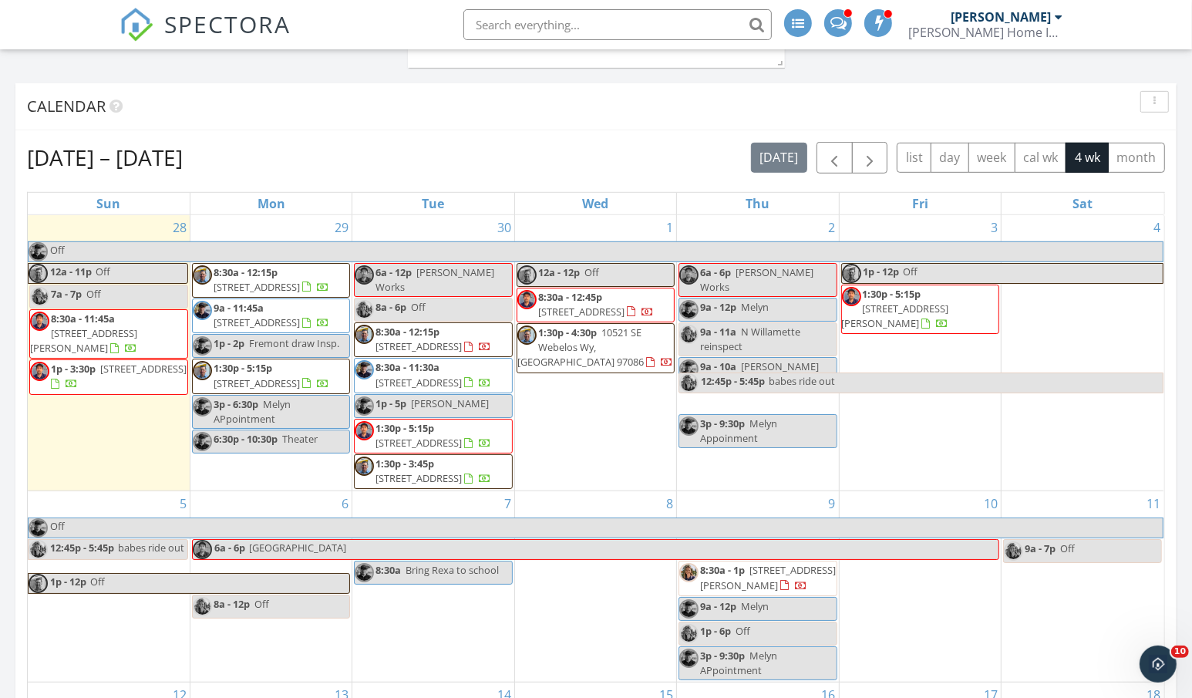
scroll to position [599, 0]
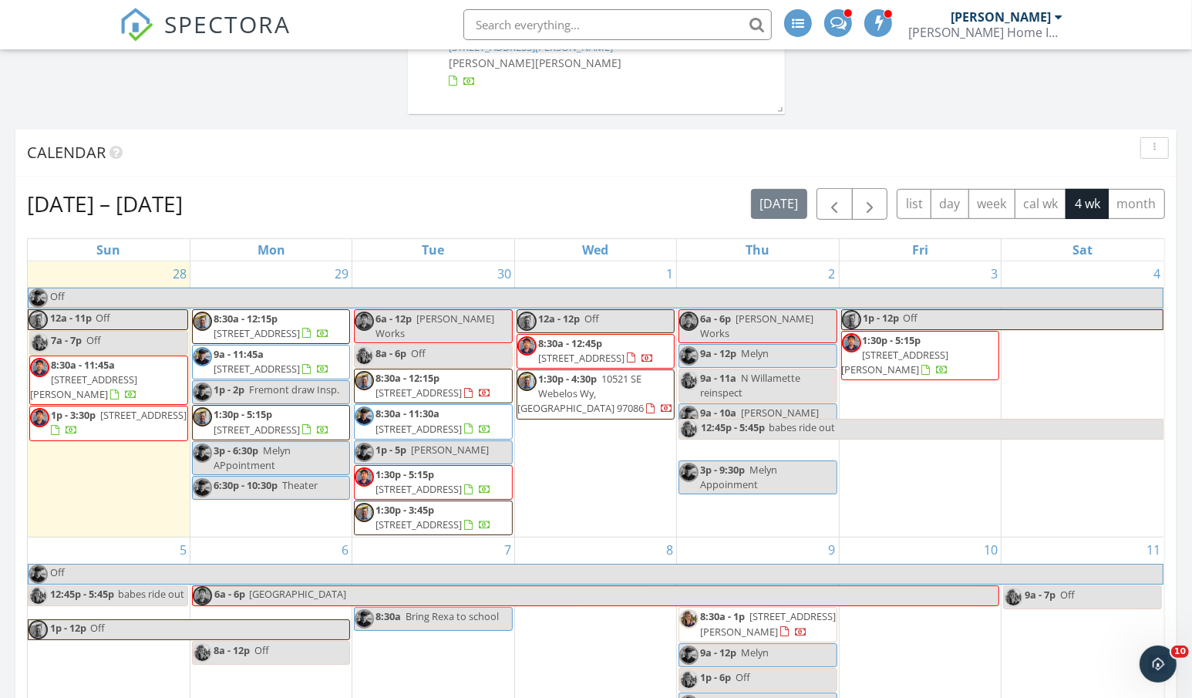
click at [410, 198] on div "Sep 28 – Oct 25, 2025 today list day week cal wk 4 wk month" at bounding box center [596, 204] width 1138 height 32
